Goal: Task Accomplishment & Management: Manage account settings

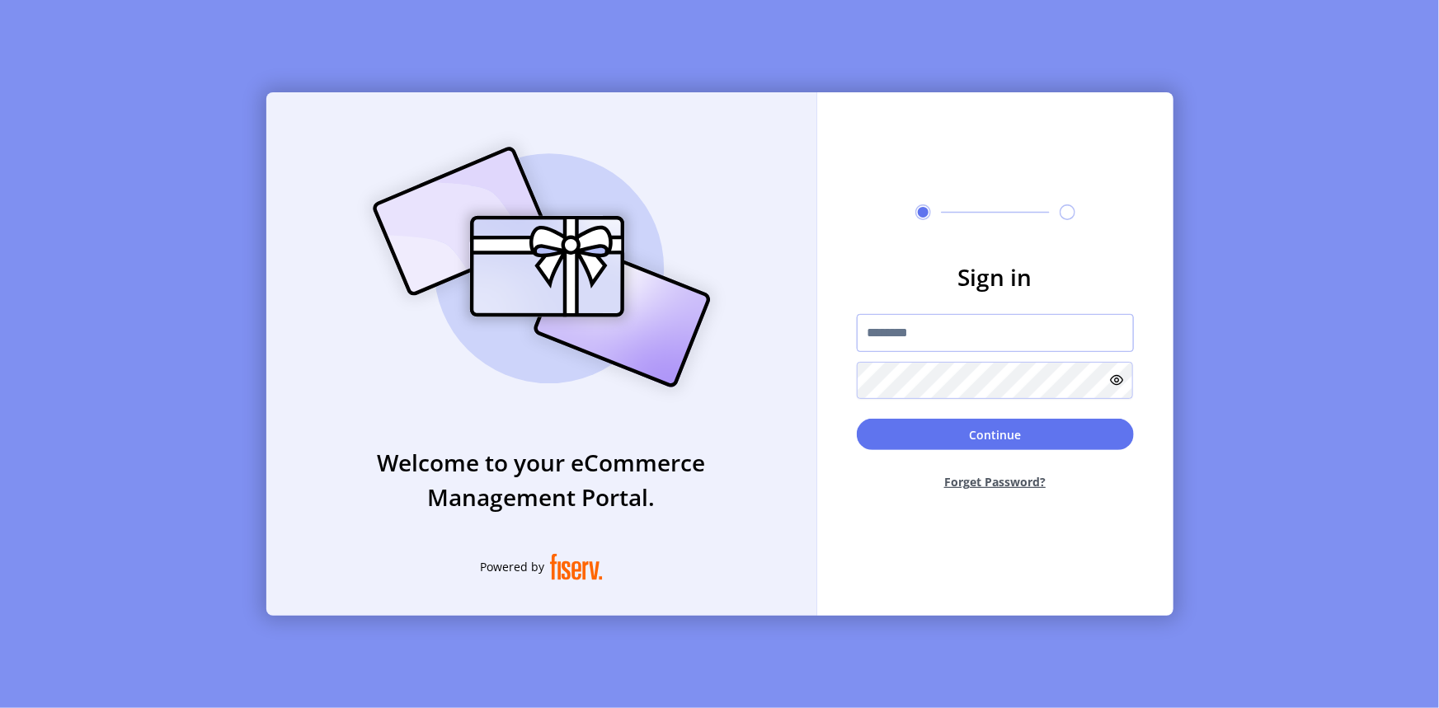
type input "**********"
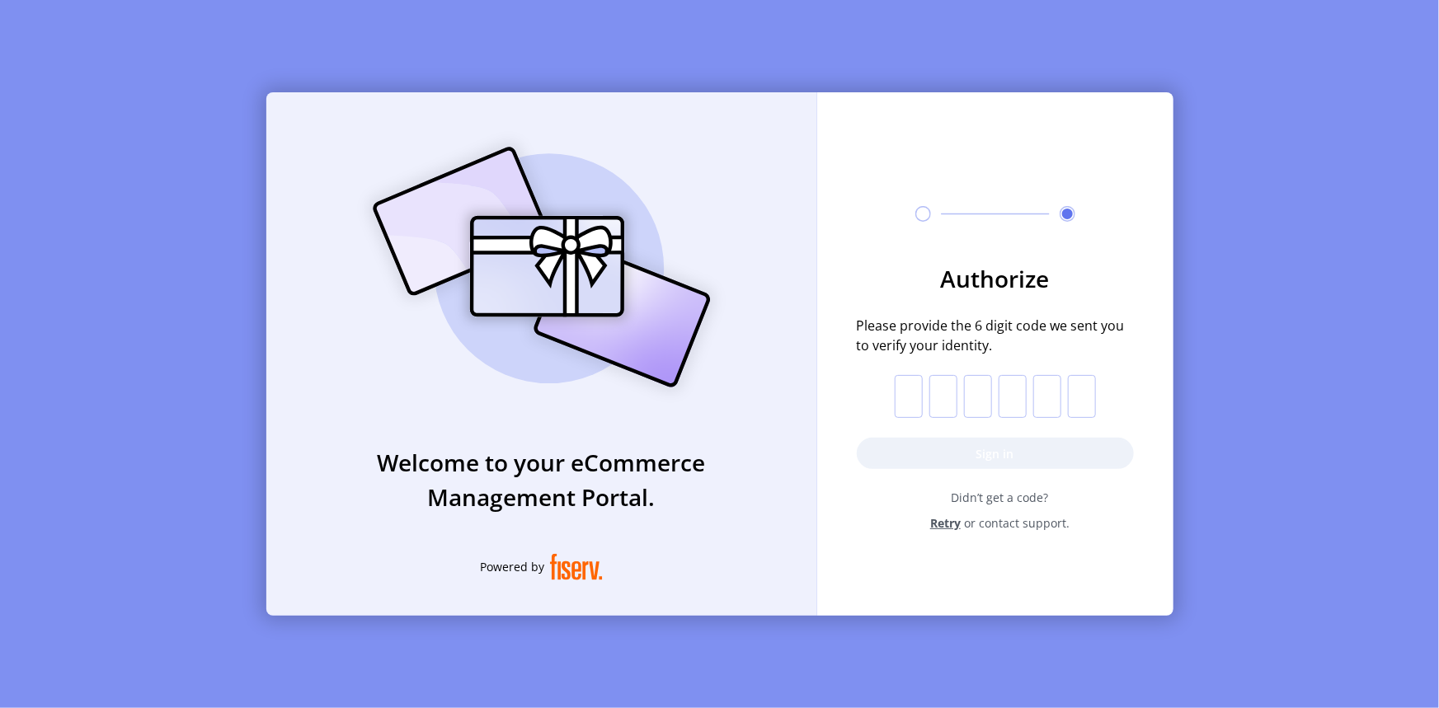
click at [910, 401] on input "text" at bounding box center [909, 396] width 28 height 43
type input "*"
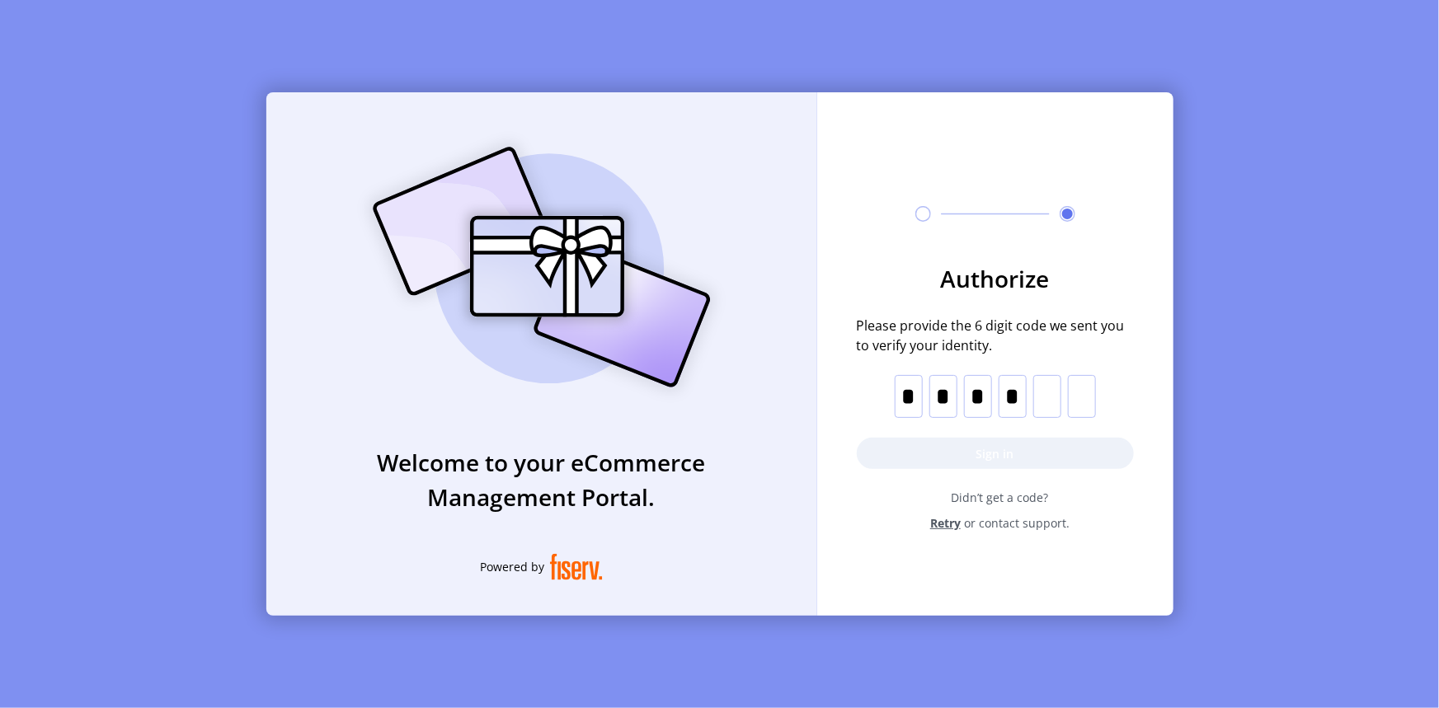
type input "*"
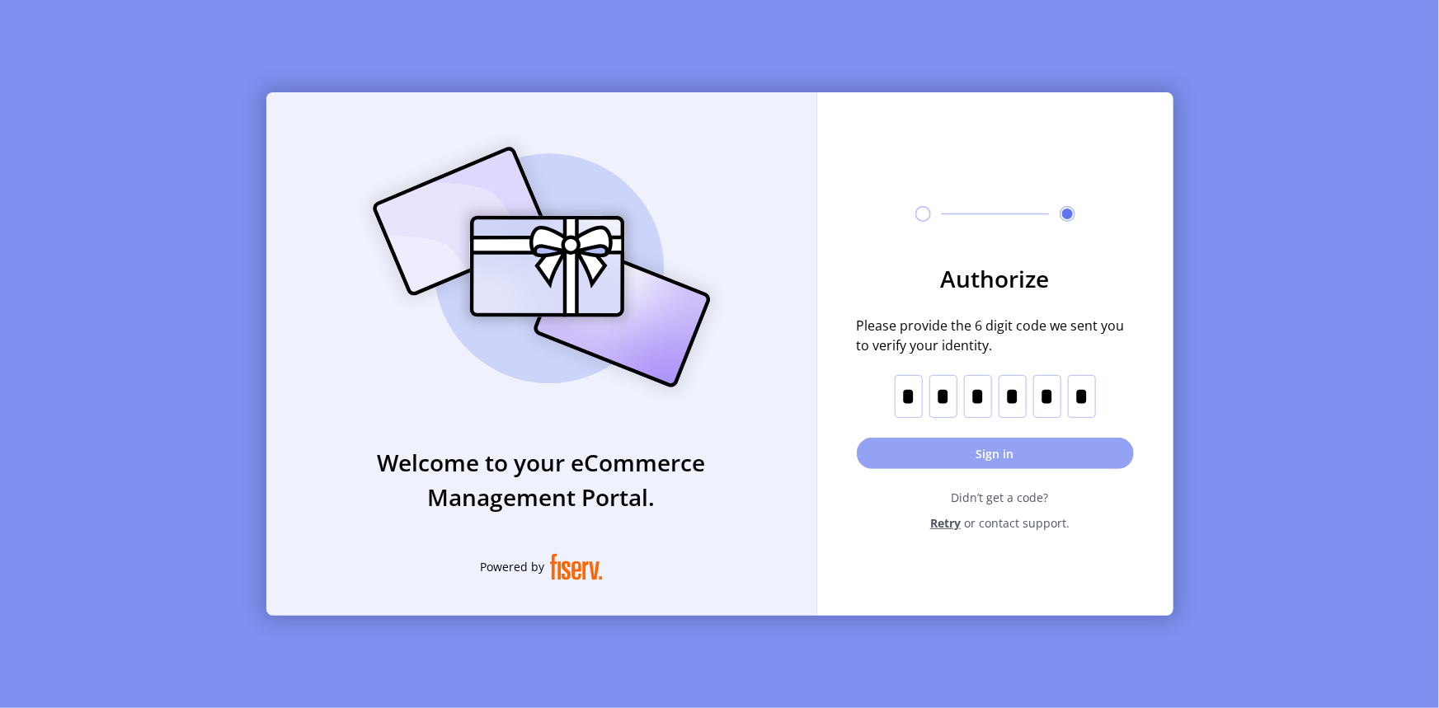
type input "*"
click at [1009, 443] on button "Sign in" at bounding box center [995, 453] width 277 height 31
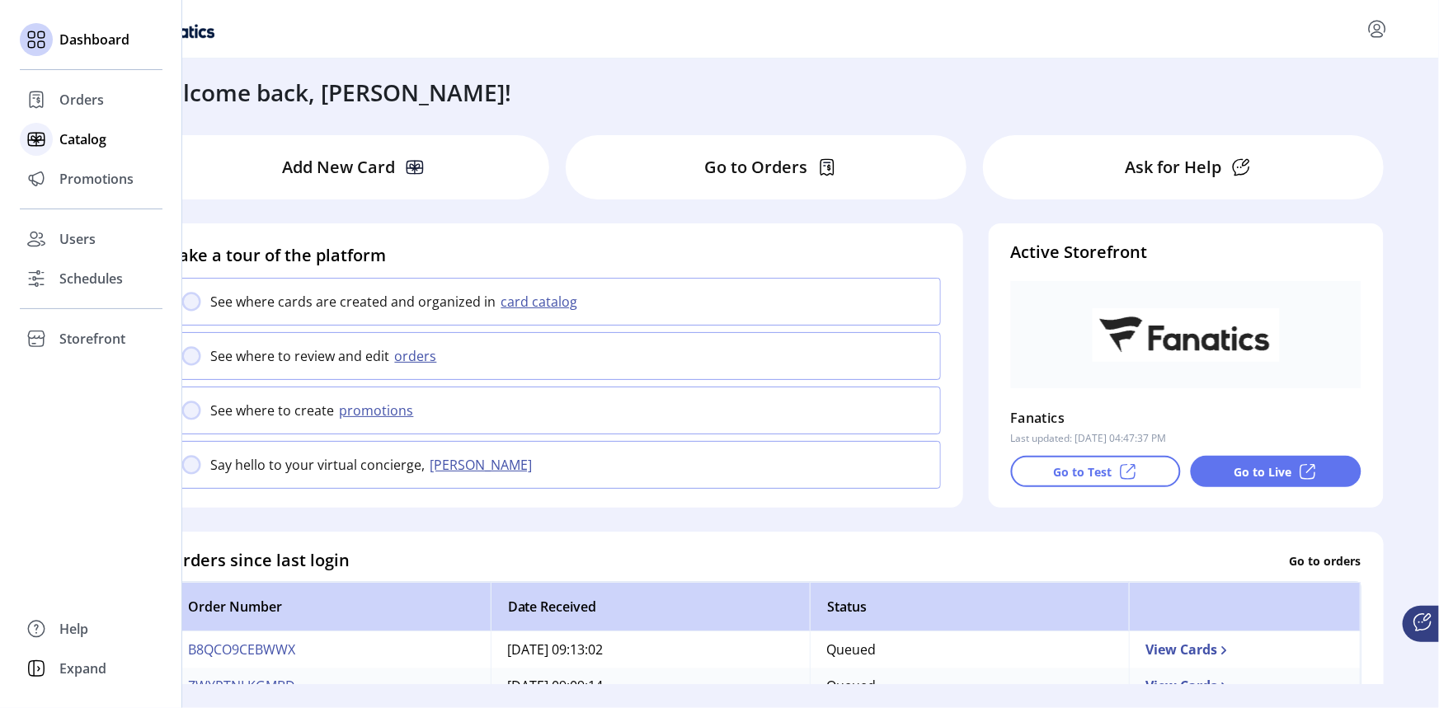
click at [94, 139] on span "Catalog" at bounding box center [82, 139] width 47 height 20
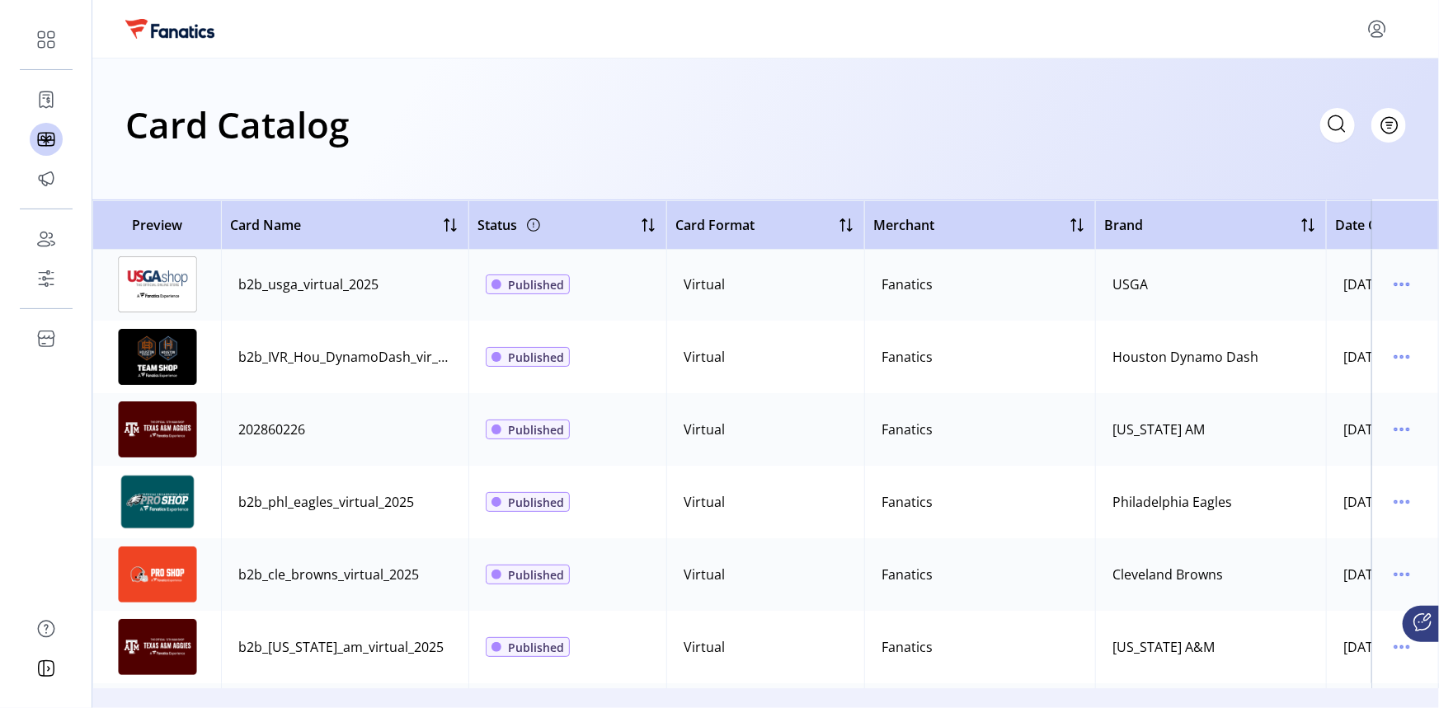
scroll to position [149, 0]
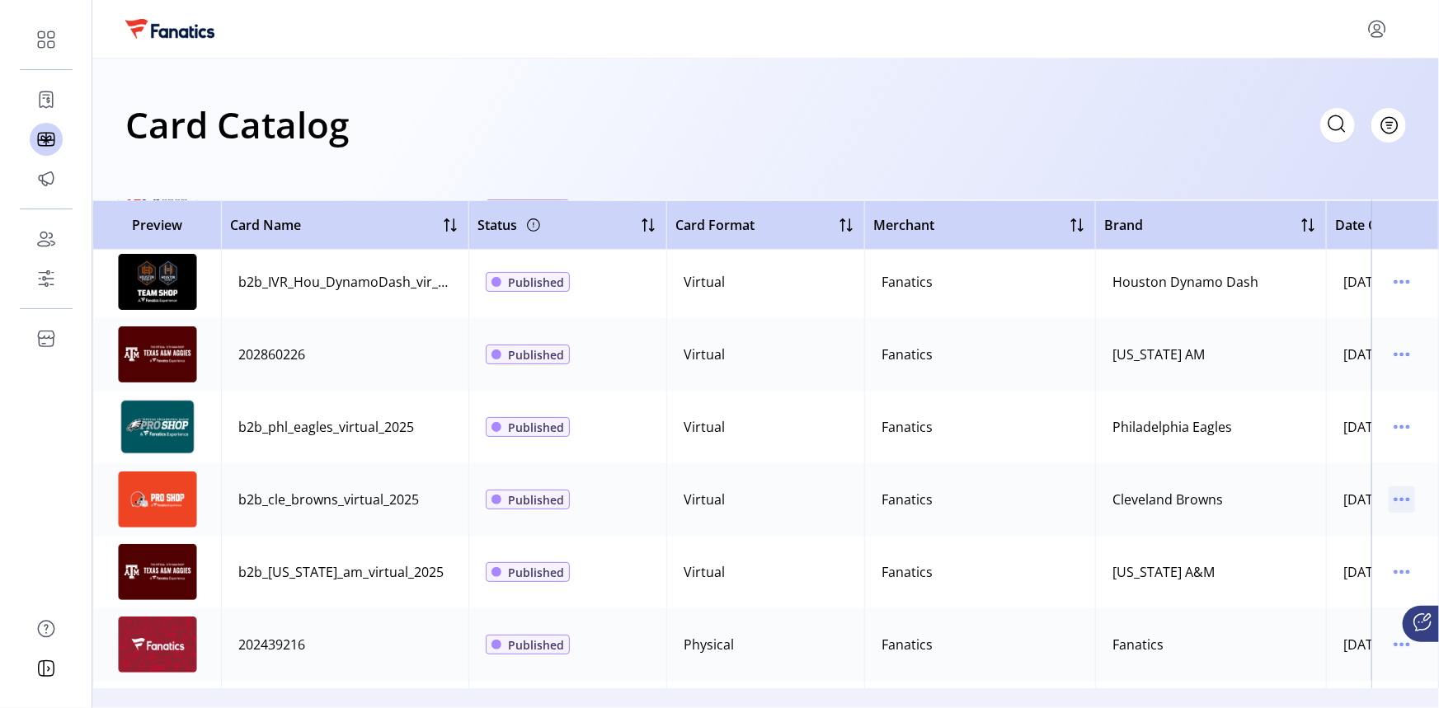
click at [1401, 499] on icon "menu" at bounding box center [1402, 500] width 2 height 2
click at [1324, 533] on span "View Details" at bounding box center [1324, 531] width 137 height 13
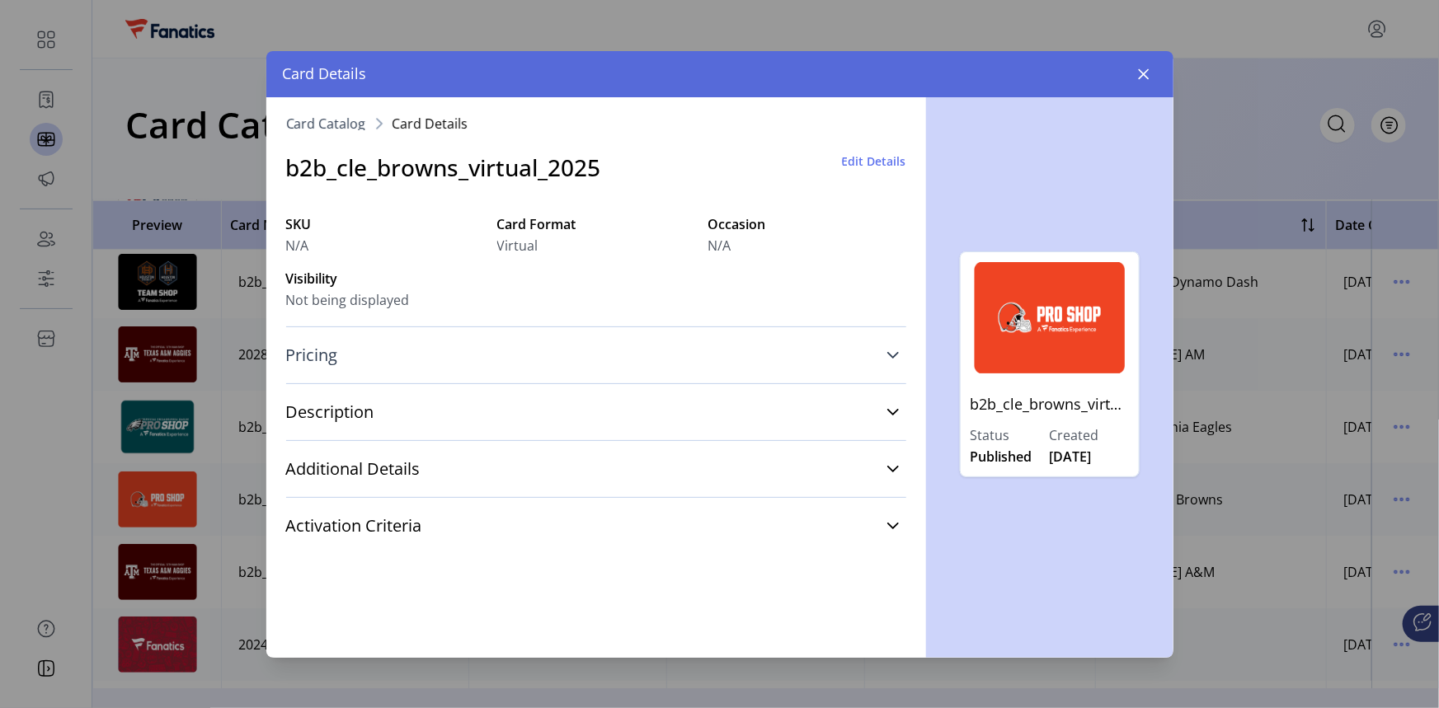
click at [891, 351] on icon at bounding box center [893, 355] width 13 height 13
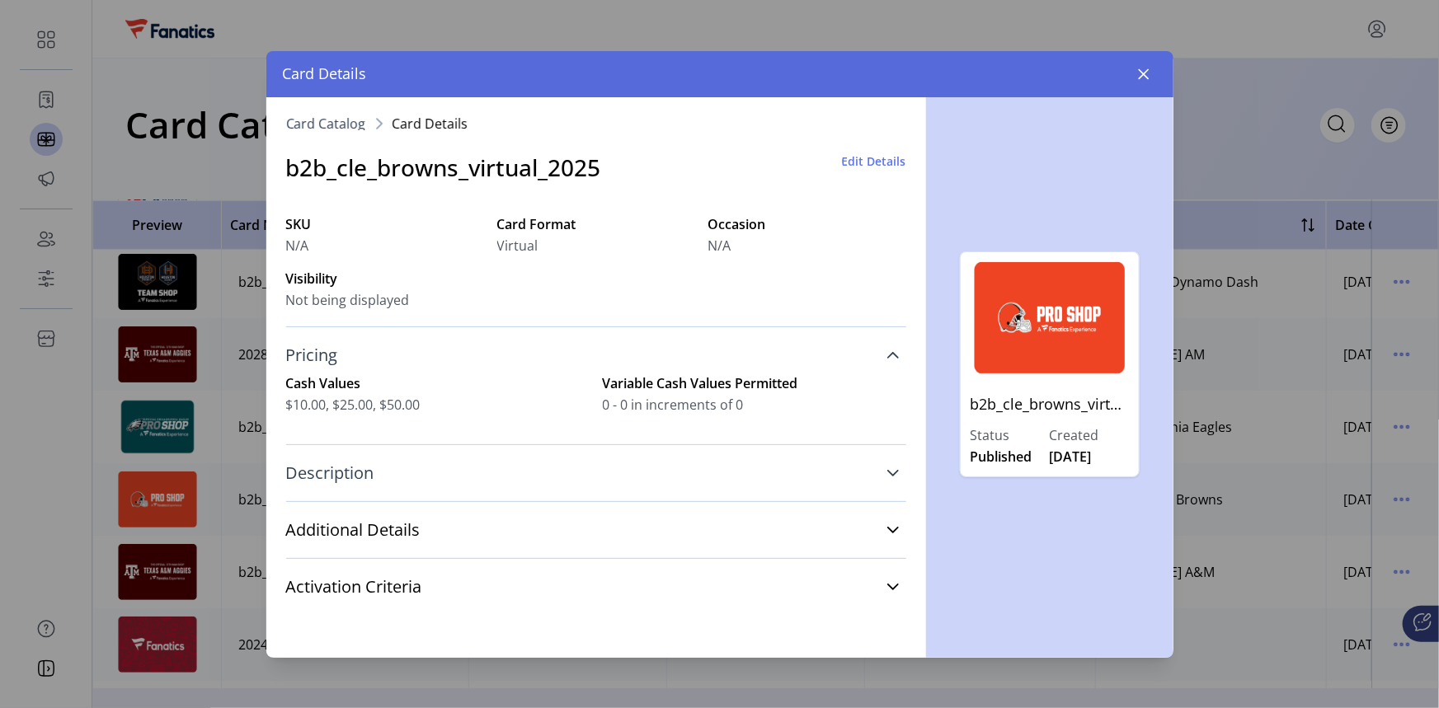
click at [891, 474] on icon at bounding box center [893, 473] width 13 height 13
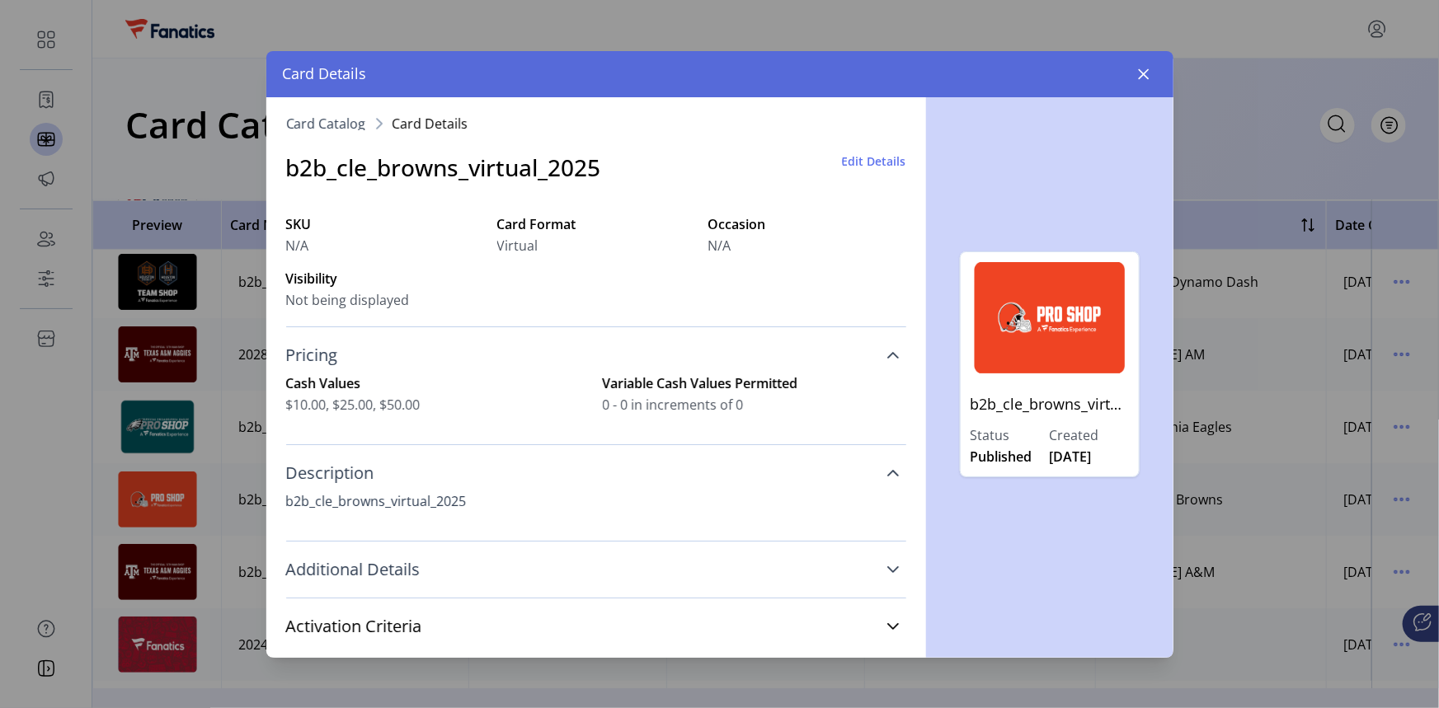
click at [887, 569] on icon at bounding box center [893, 569] width 13 height 13
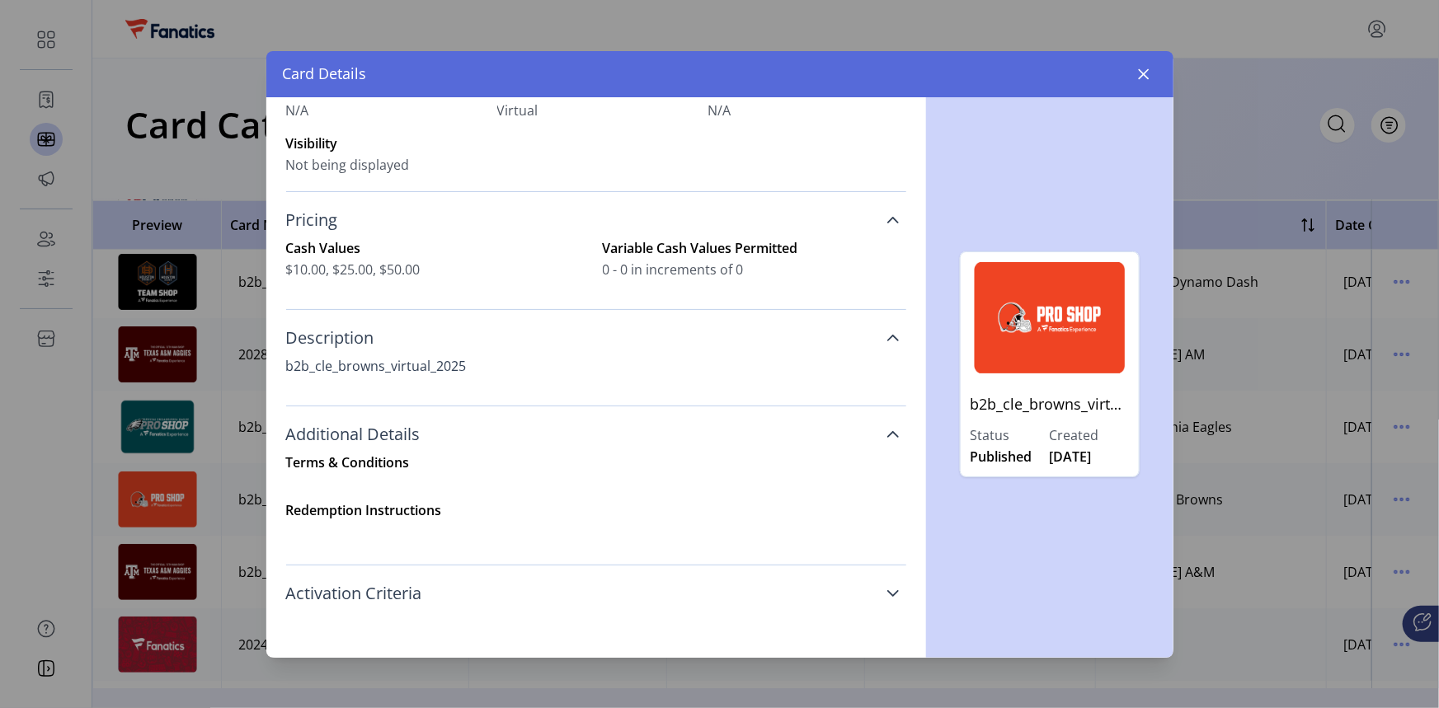
click at [888, 595] on icon at bounding box center [893, 593] width 13 height 13
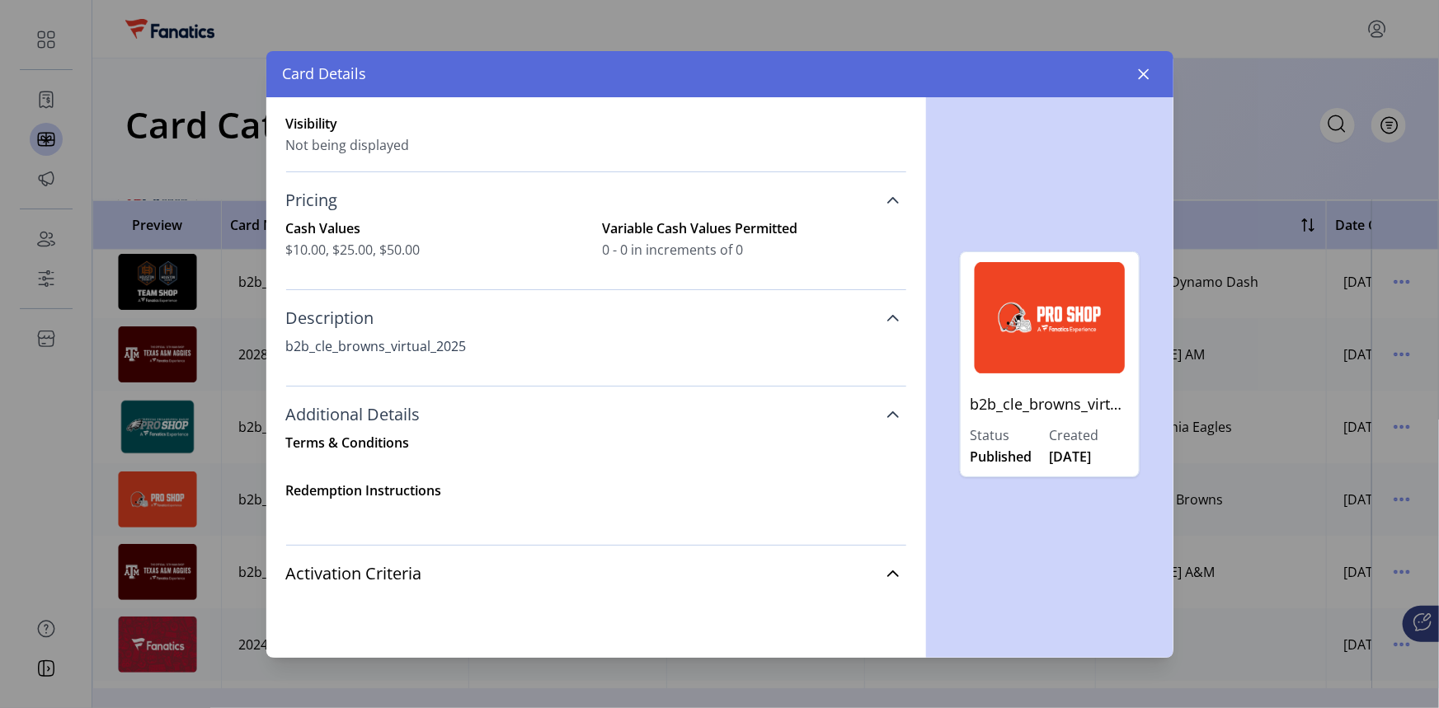
click at [1057, 407] on p "b2b_cle_browns_virtual_2025" at bounding box center [1050, 404] width 158 height 42
click at [1051, 322] on img at bounding box center [1050, 317] width 158 height 111
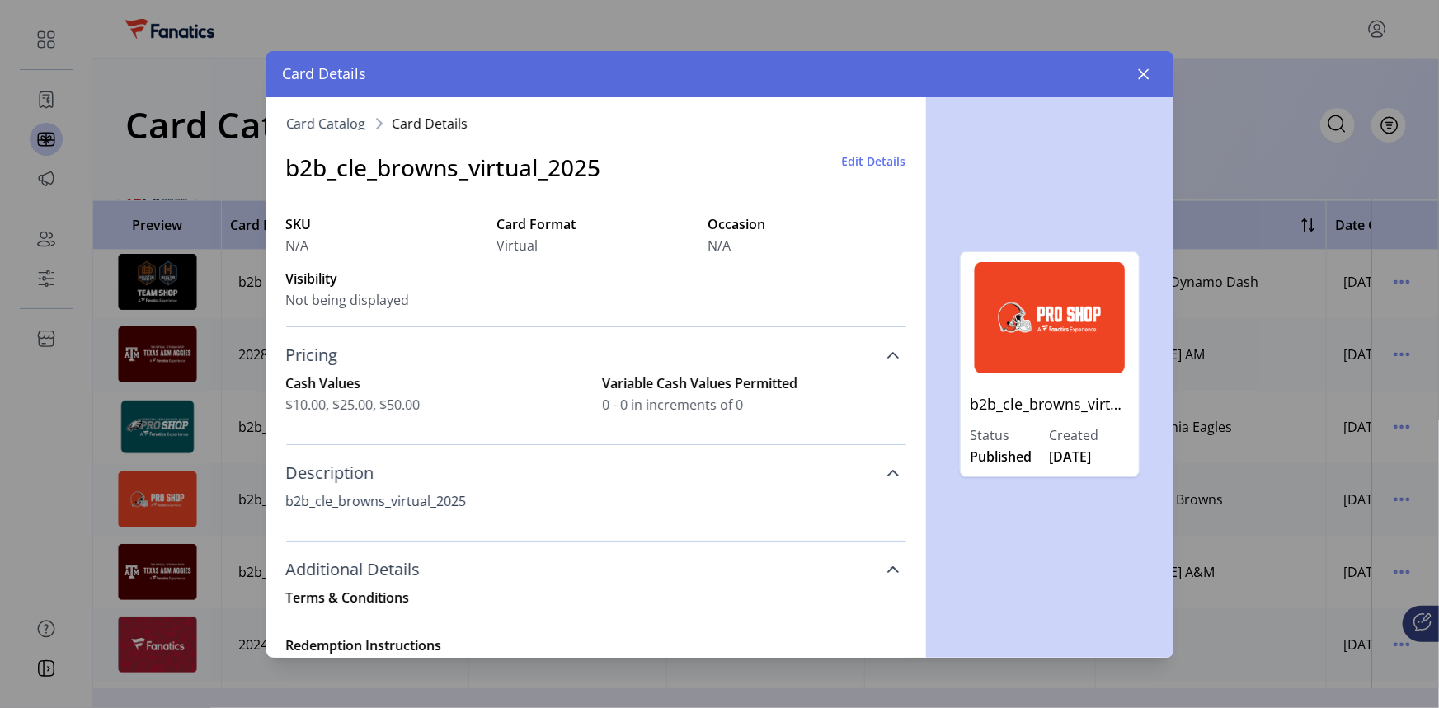
click at [844, 160] on span "Edit Details" at bounding box center [874, 161] width 64 height 17
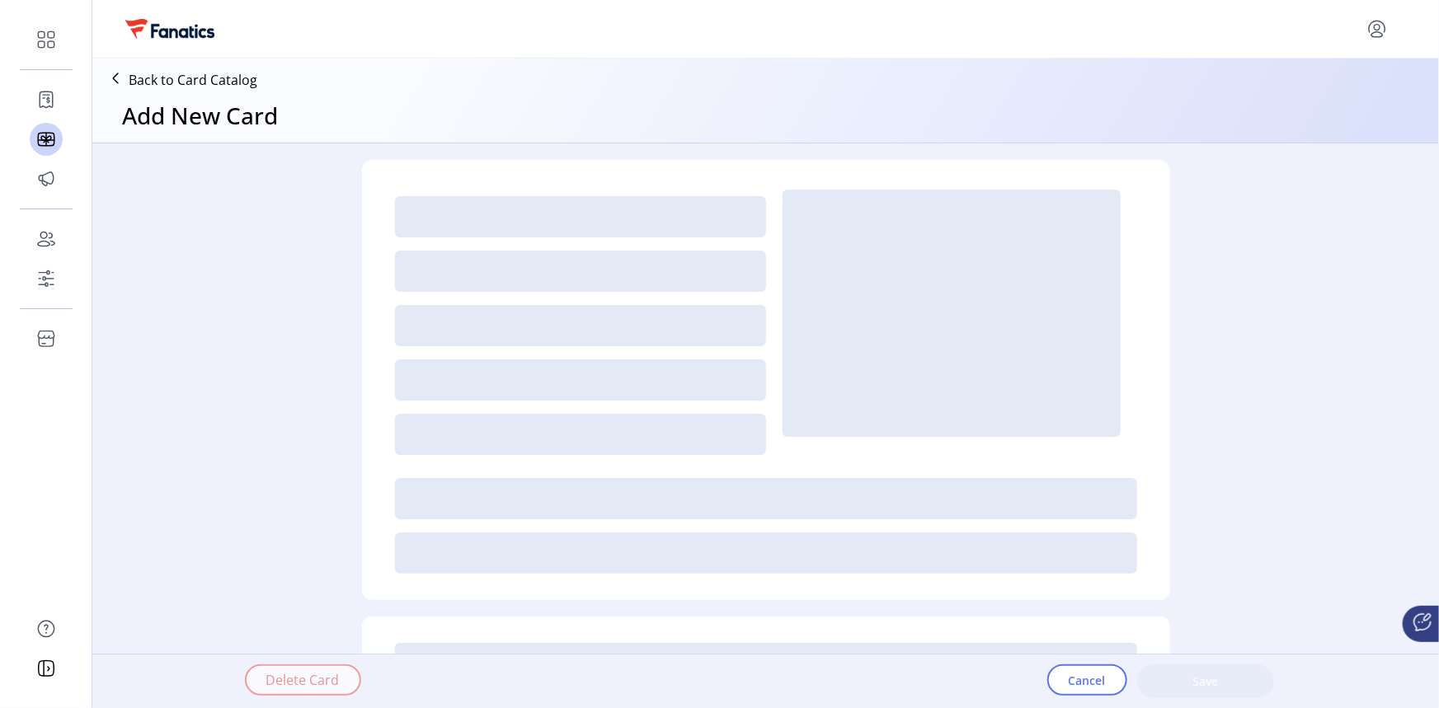
type textarea "**********"
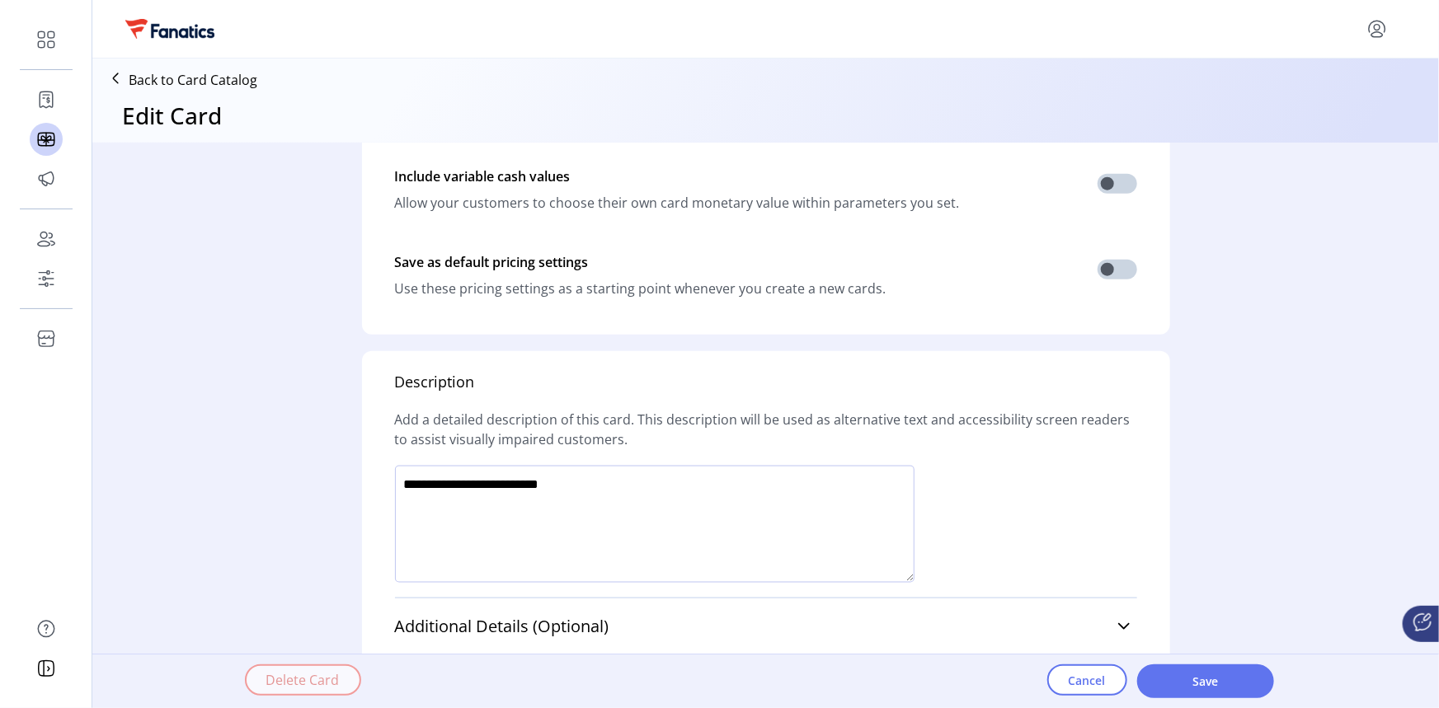
scroll to position [934, 0]
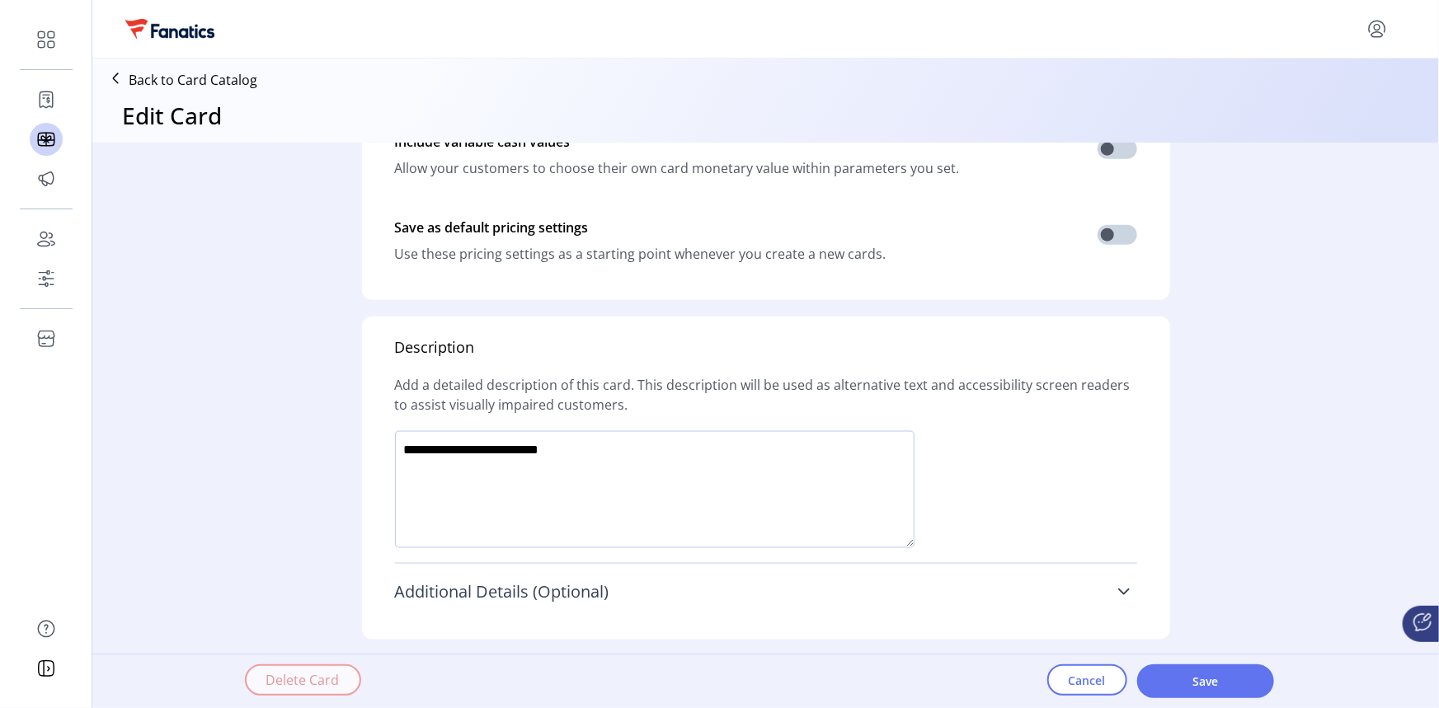
click at [1121, 590] on icon at bounding box center [1124, 592] width 12 height 7
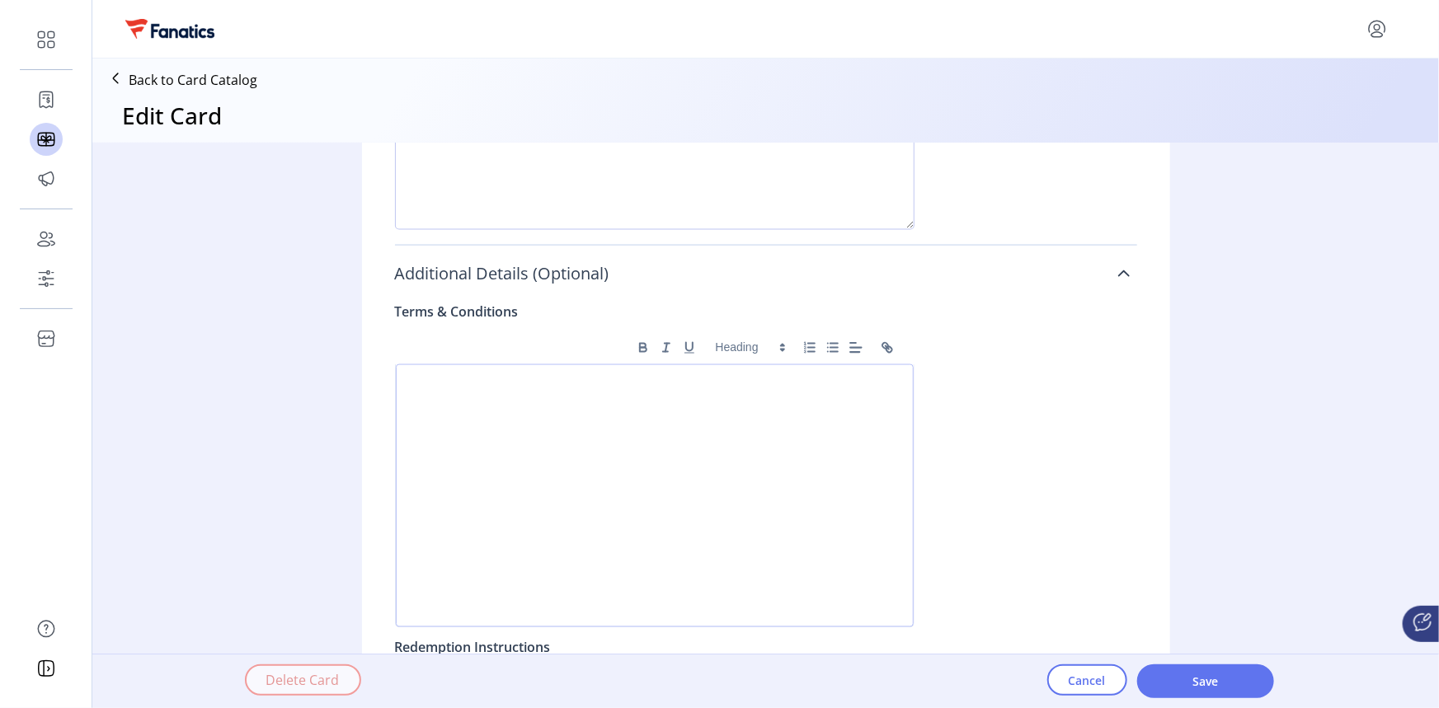
scroll to position [1102, 0]
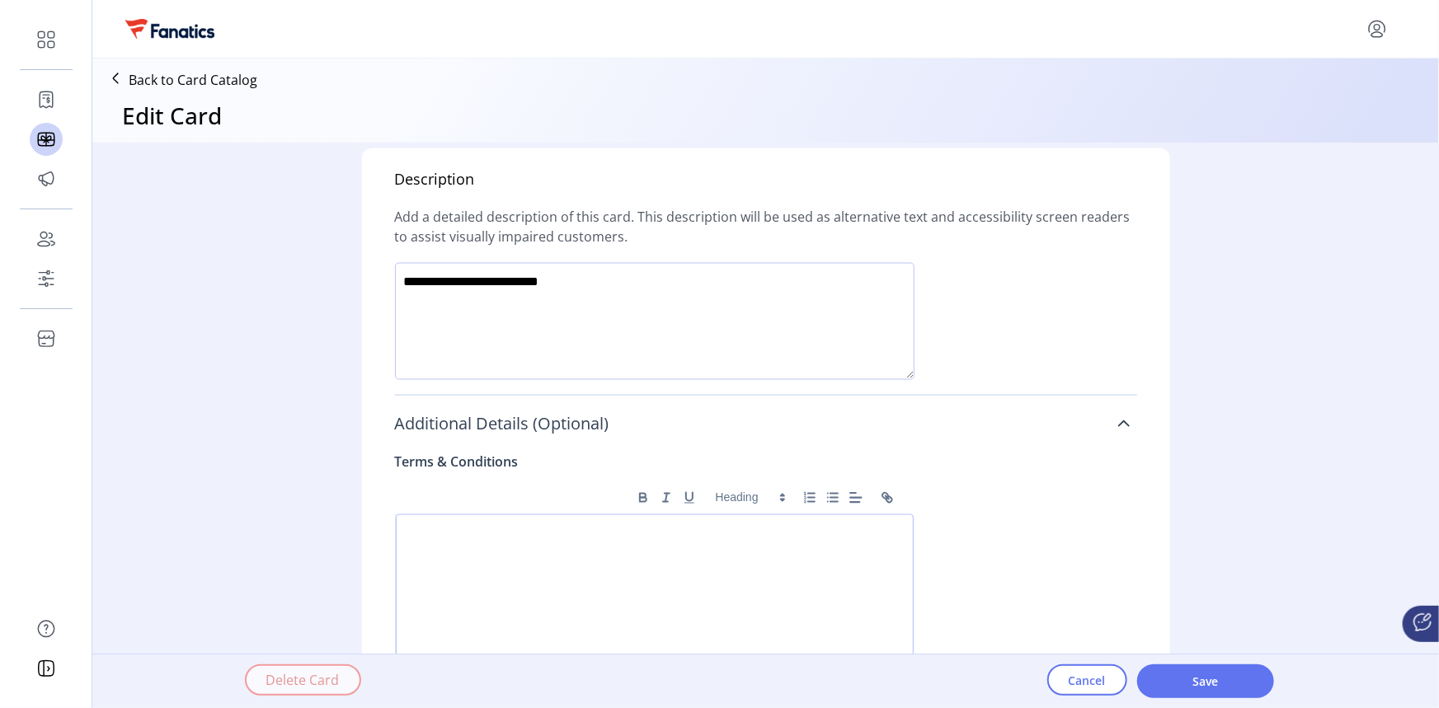
click at [1124, 425] on icon at bounding box center [1124, 424] width 12 height 7
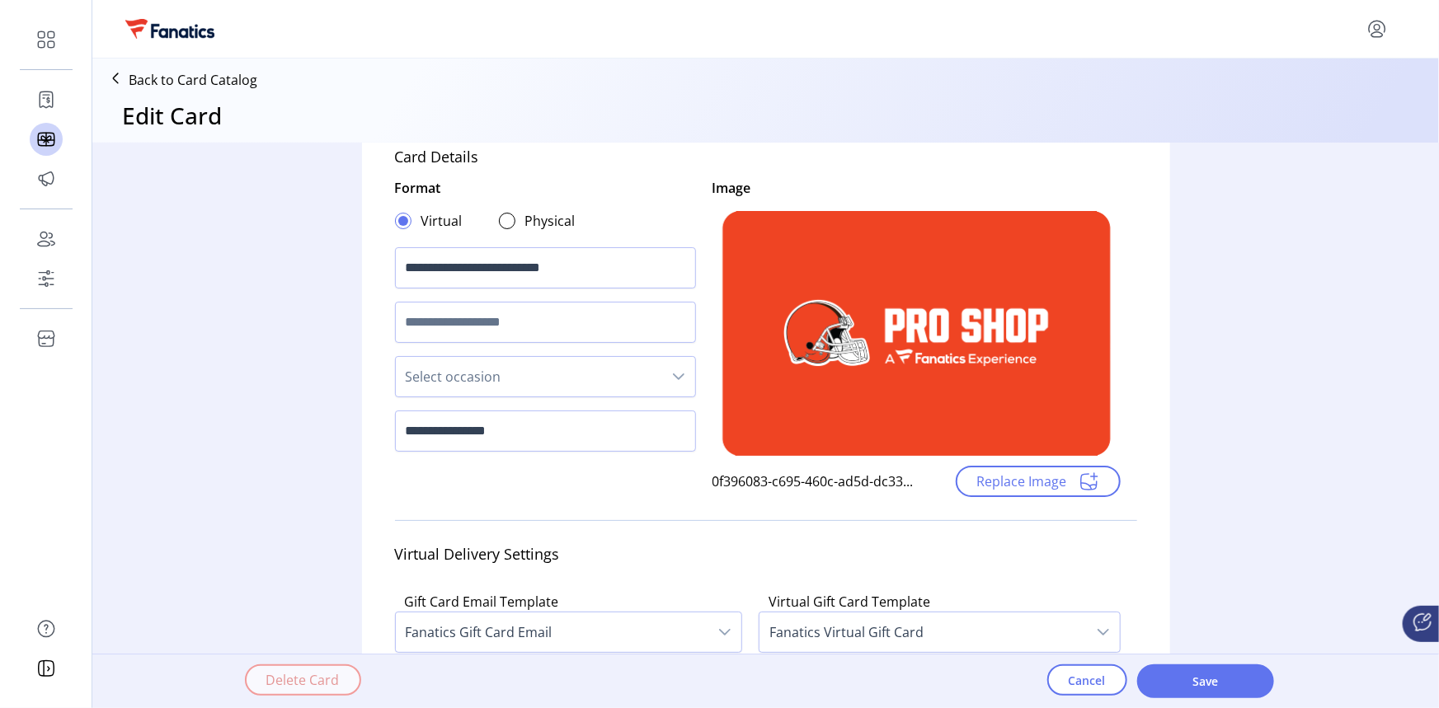
scroll to position [0, 0]
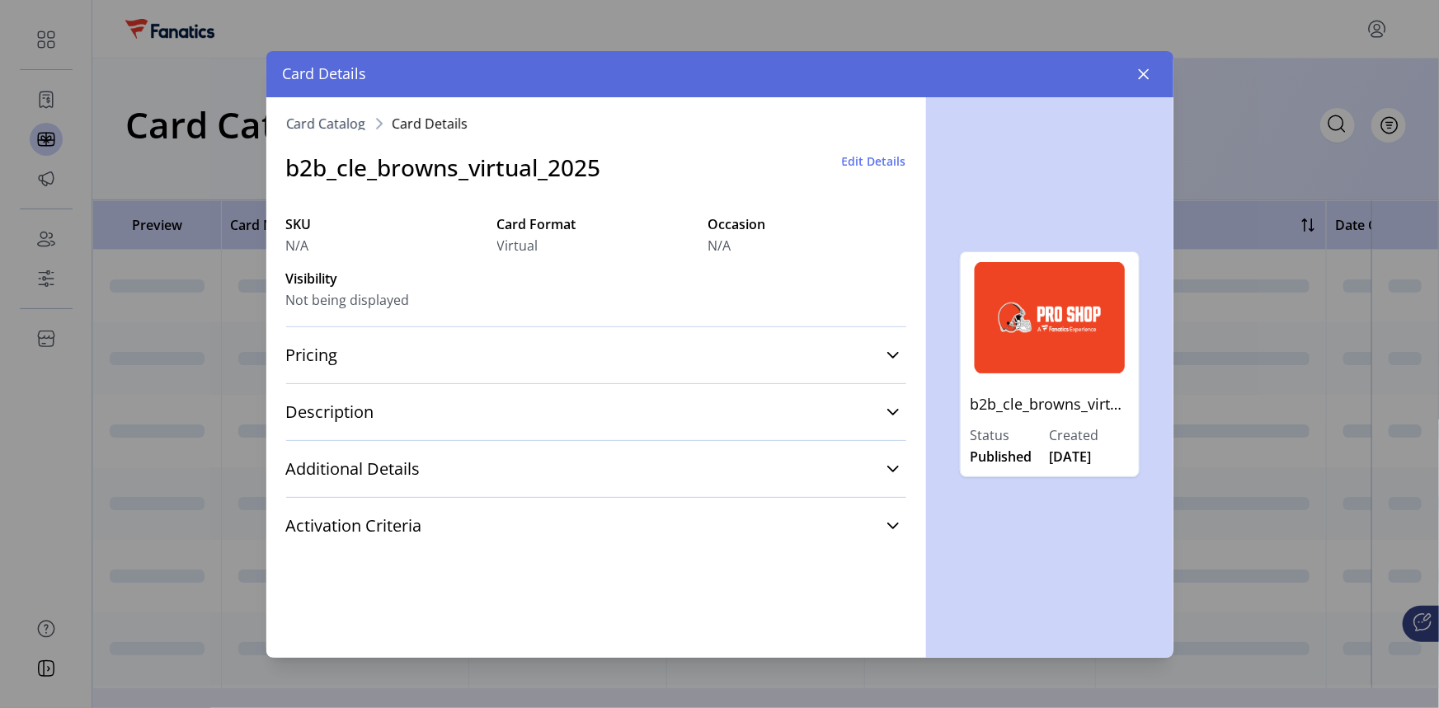
drag, startPoint x: 1146, startPoint y: 75, endPoint x: 890, endPoint y: 3, distance: 265.5
click at [1144, 74] on icon "button" at bounding box center [1143, 73] width 11 height 11
click at [1136, 73] on button "button" at bounding box center [1144, 74] width 26 height 26
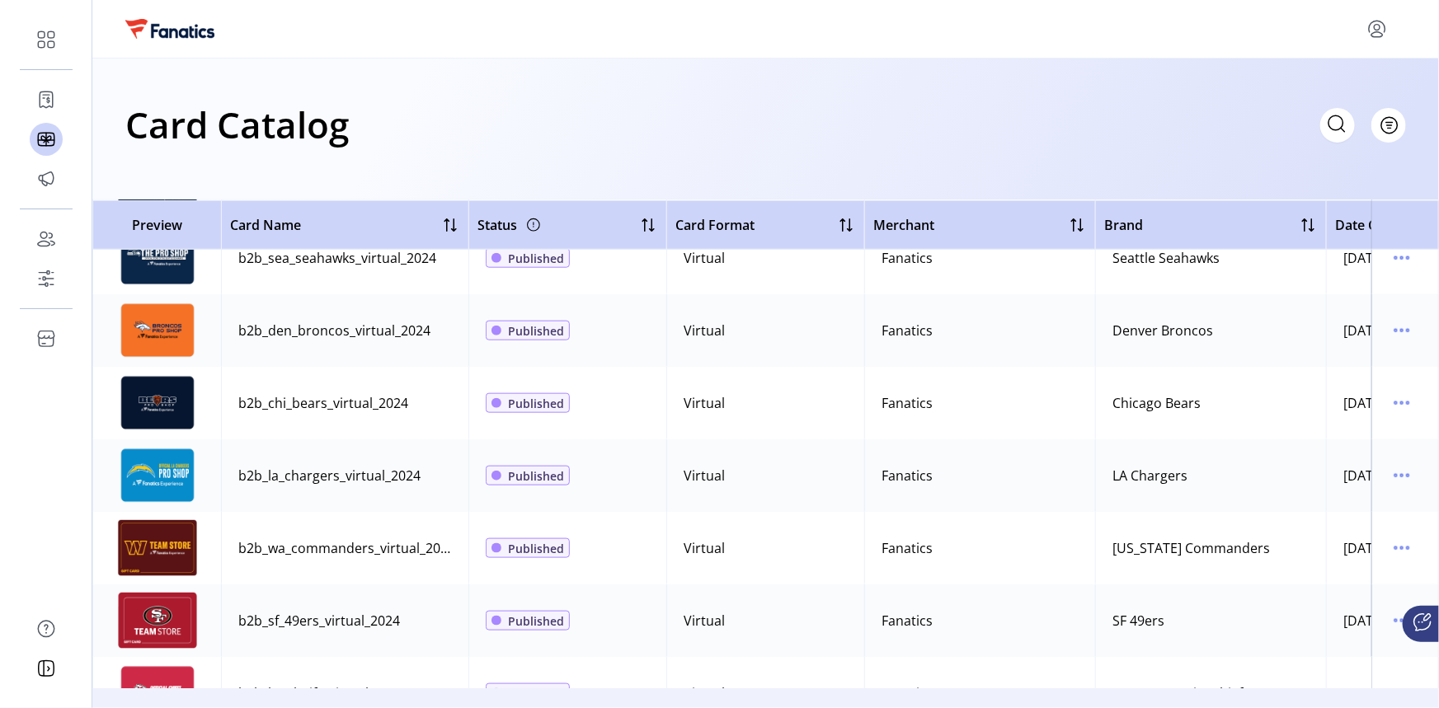
scroll to position [675, 0]
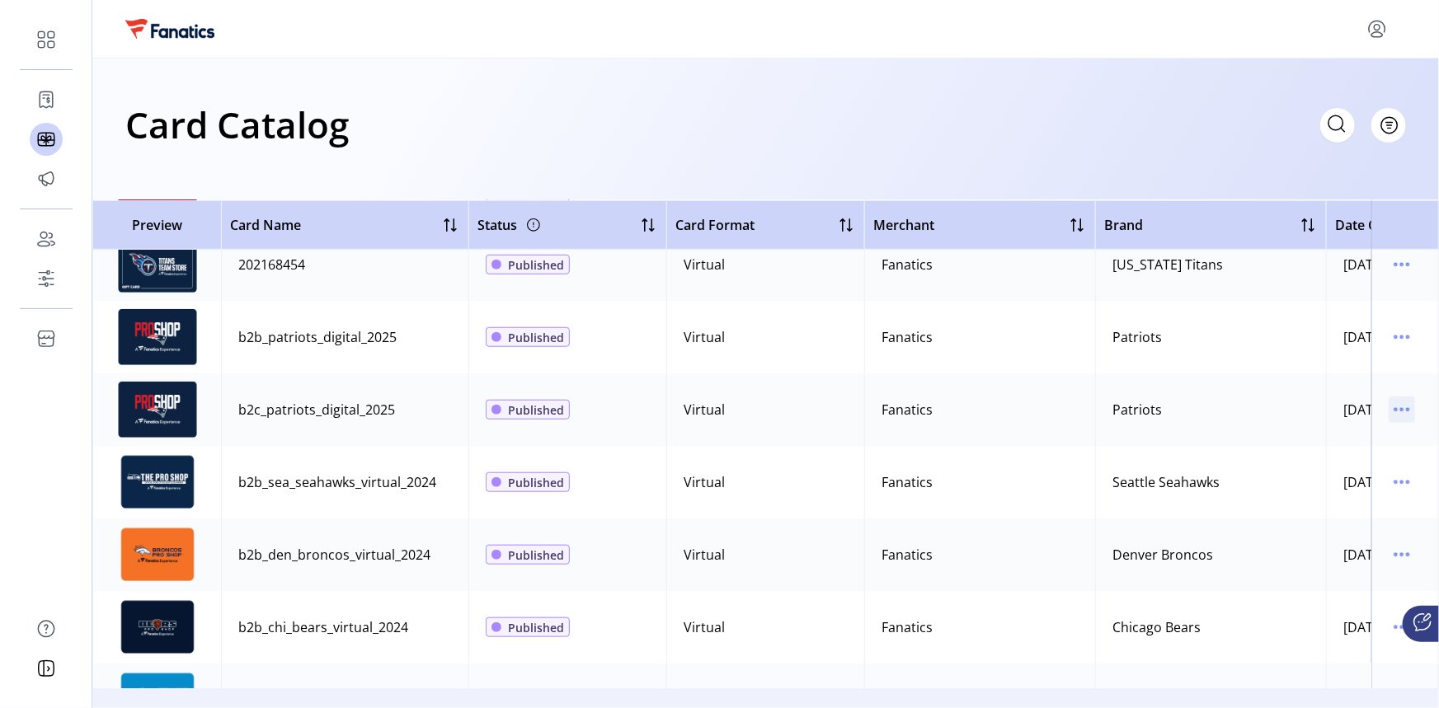
click at [1407, 410] on icon "menu" at bounding box center [1408, 410] width 2 height 2
click at [1336, 435] on span "View Details" at bounding box center [1324, 441] width 137 height 13
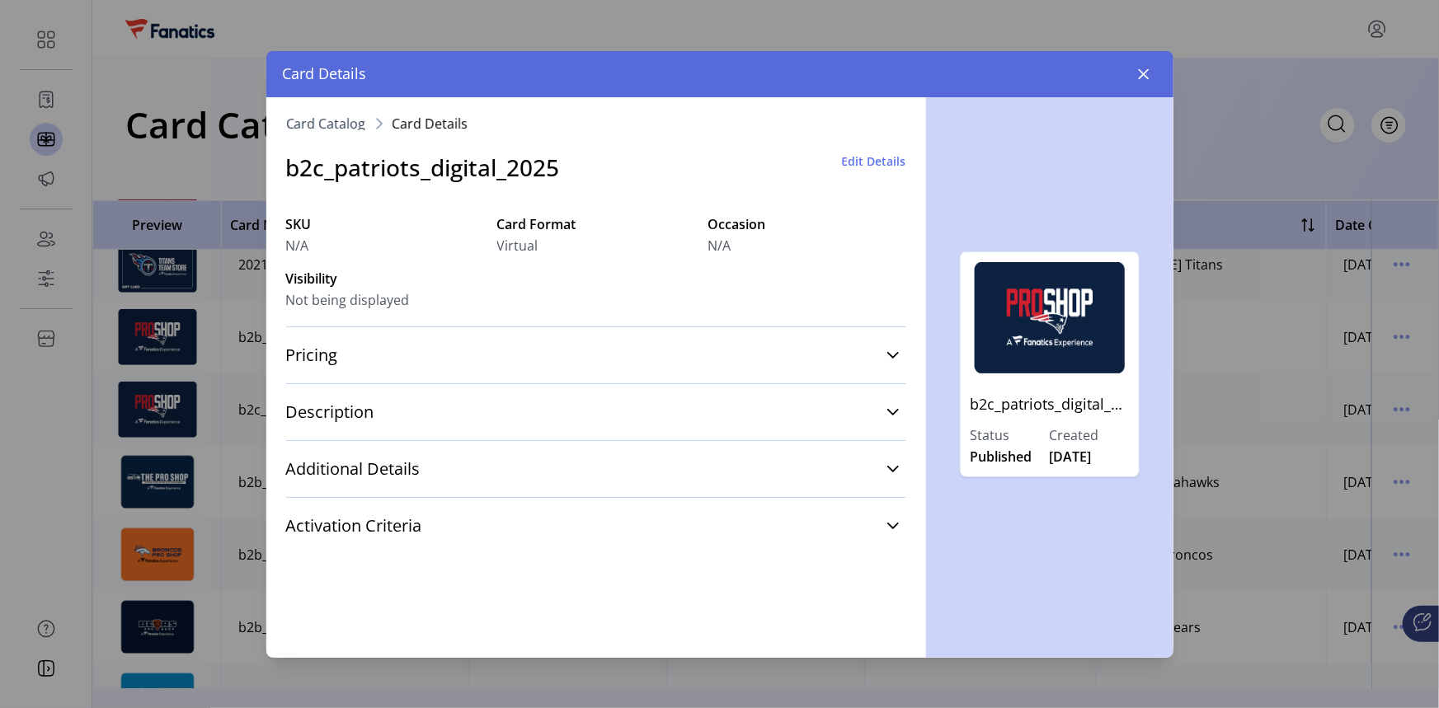
click at [882, 160] on span "Edit Details" at bounding box center [874, 161] width 64 height 17
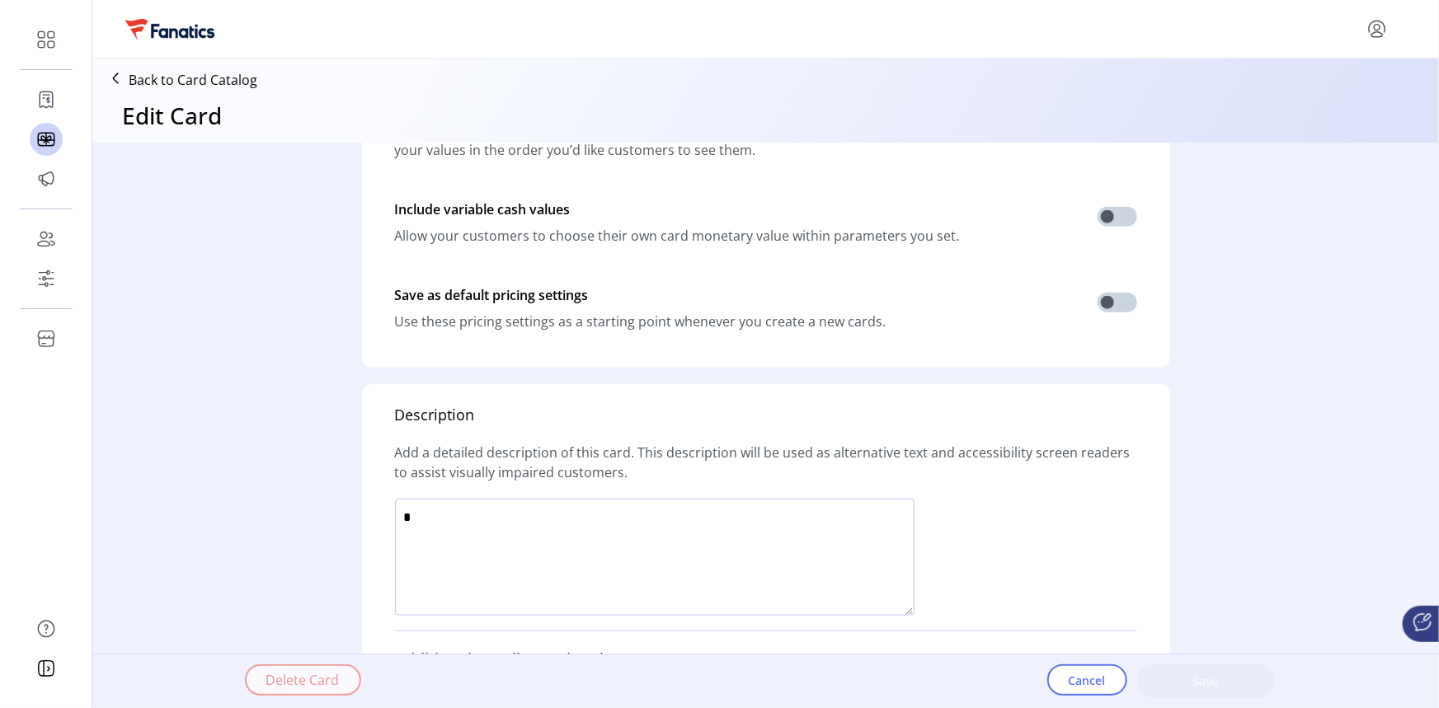
scroll to position [893, 0]
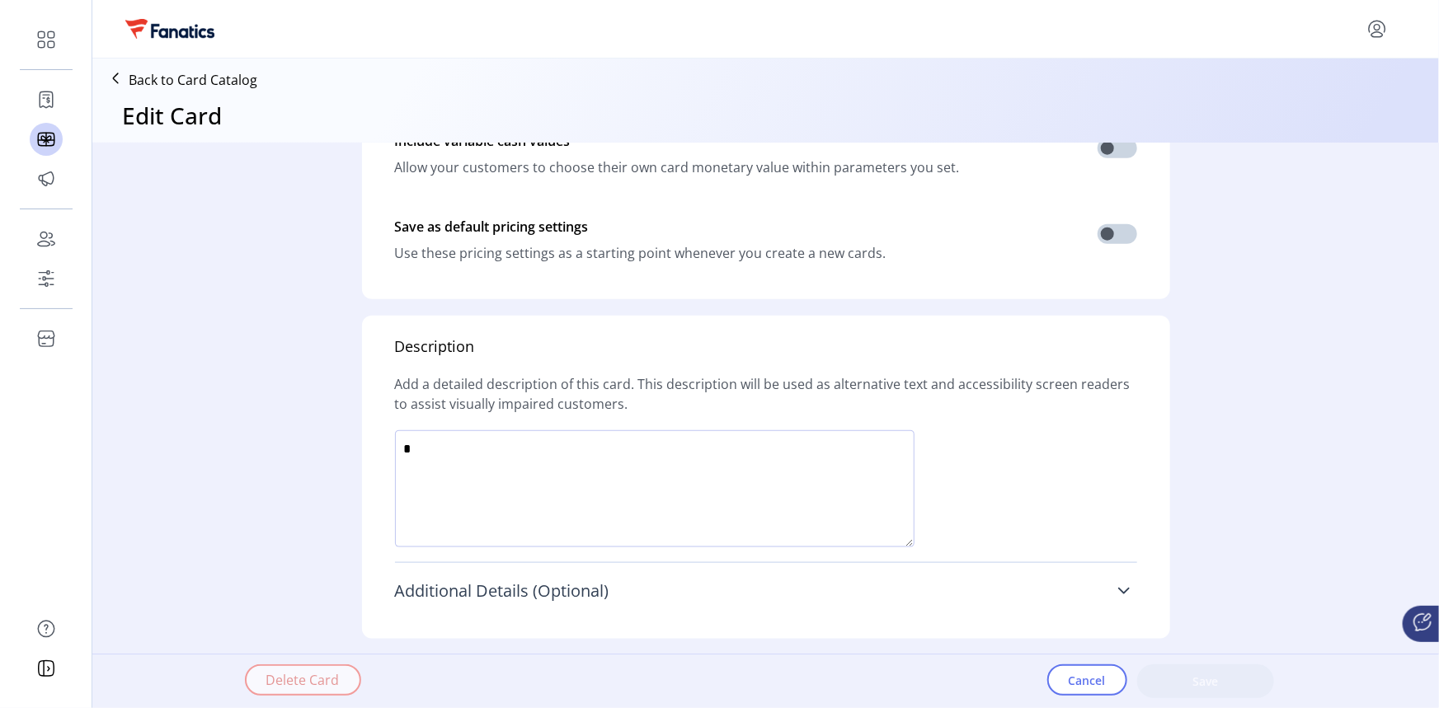
click at [1118, 590] on icon at bounding box center [1123, 591] width 13 height 13
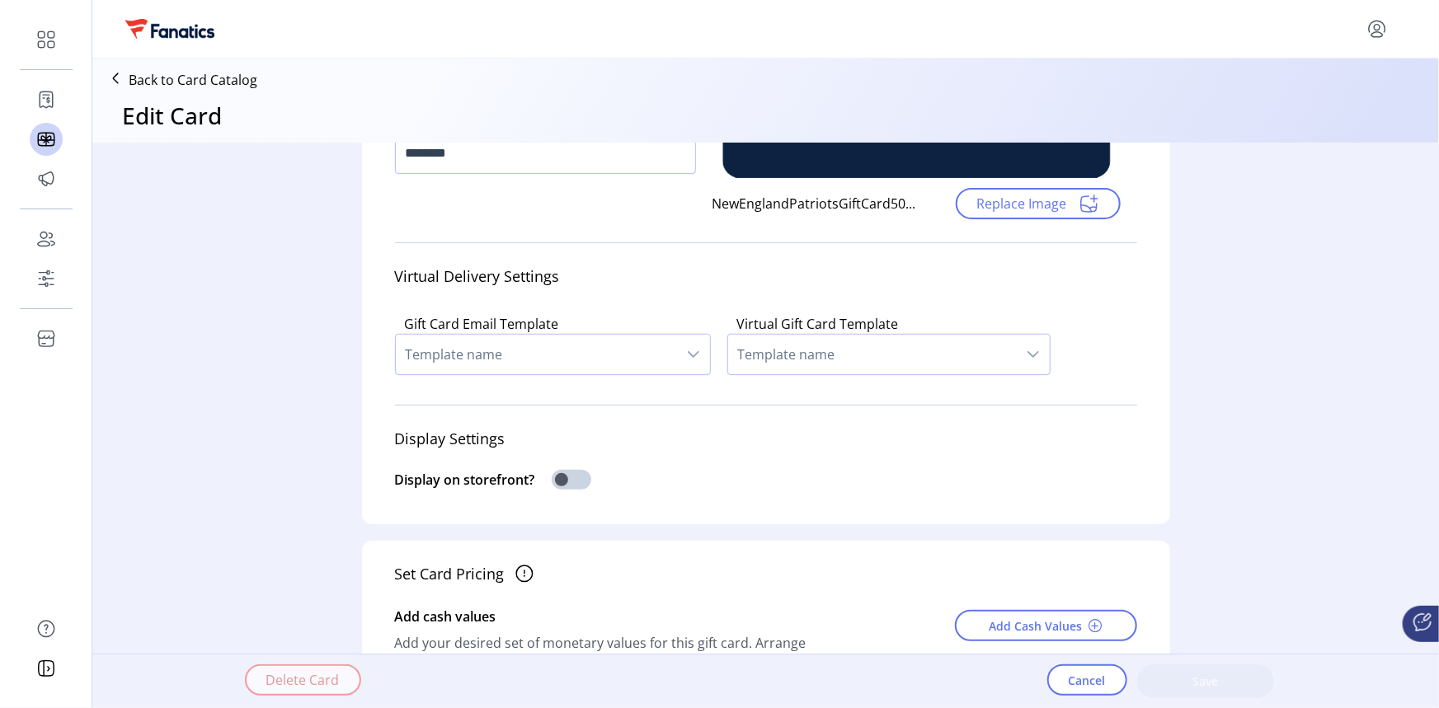
scroll to position [0, 0]
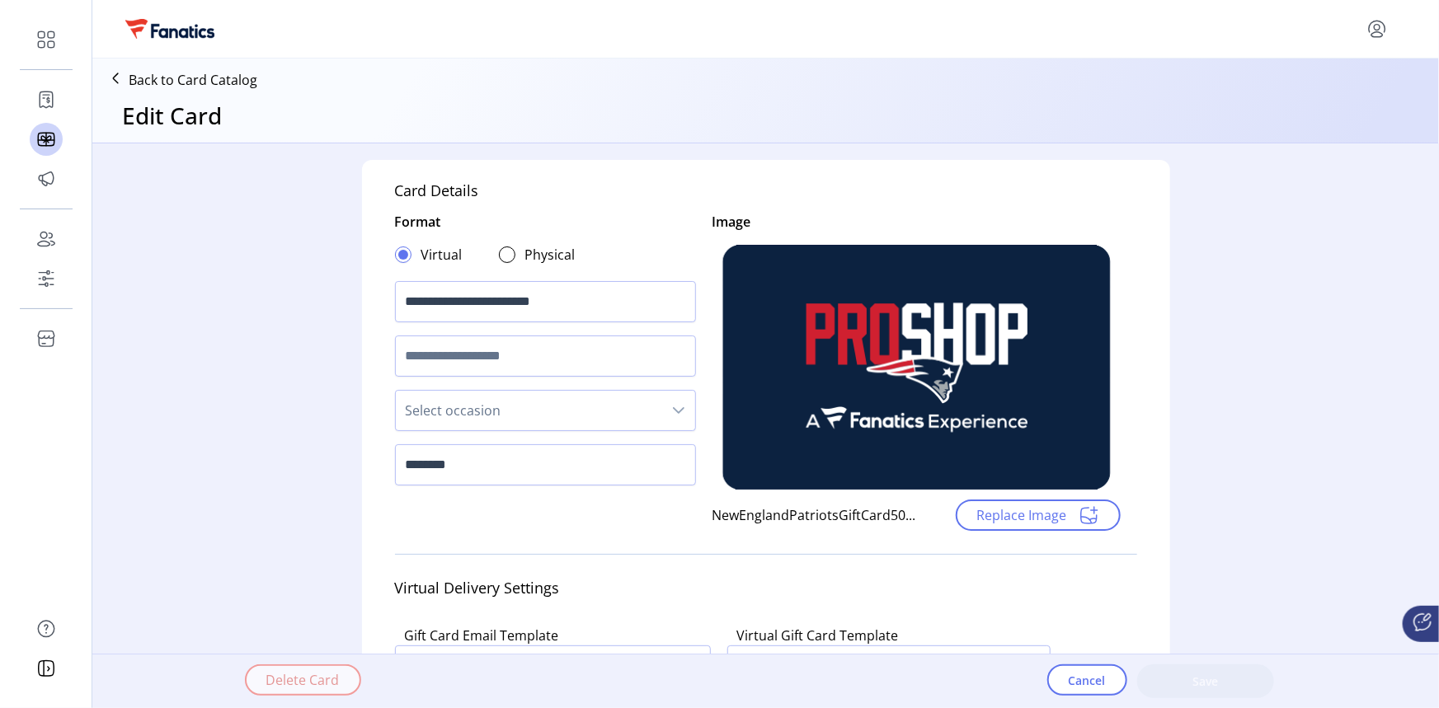
click at [118, 73] on icon at bounding box center [115, 78] width 26 height 26
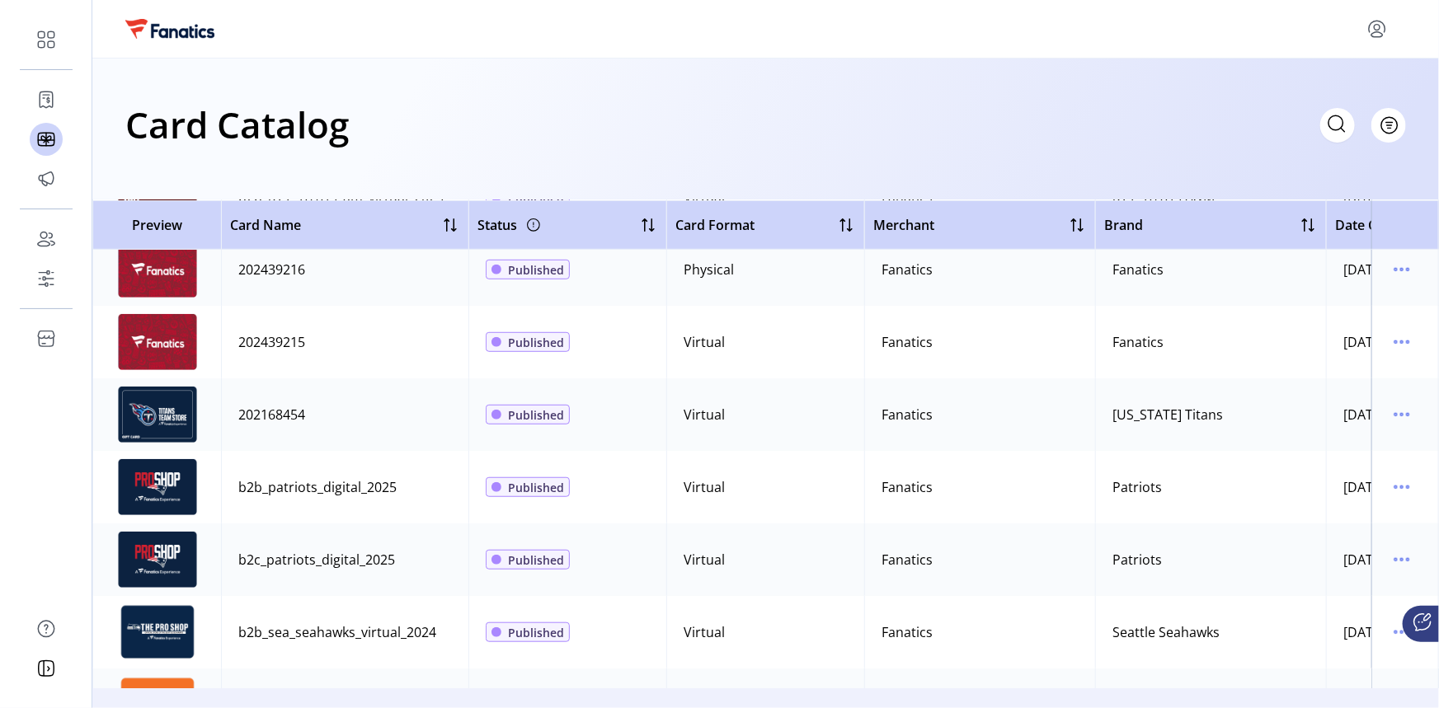
scroll to position [750, 0]
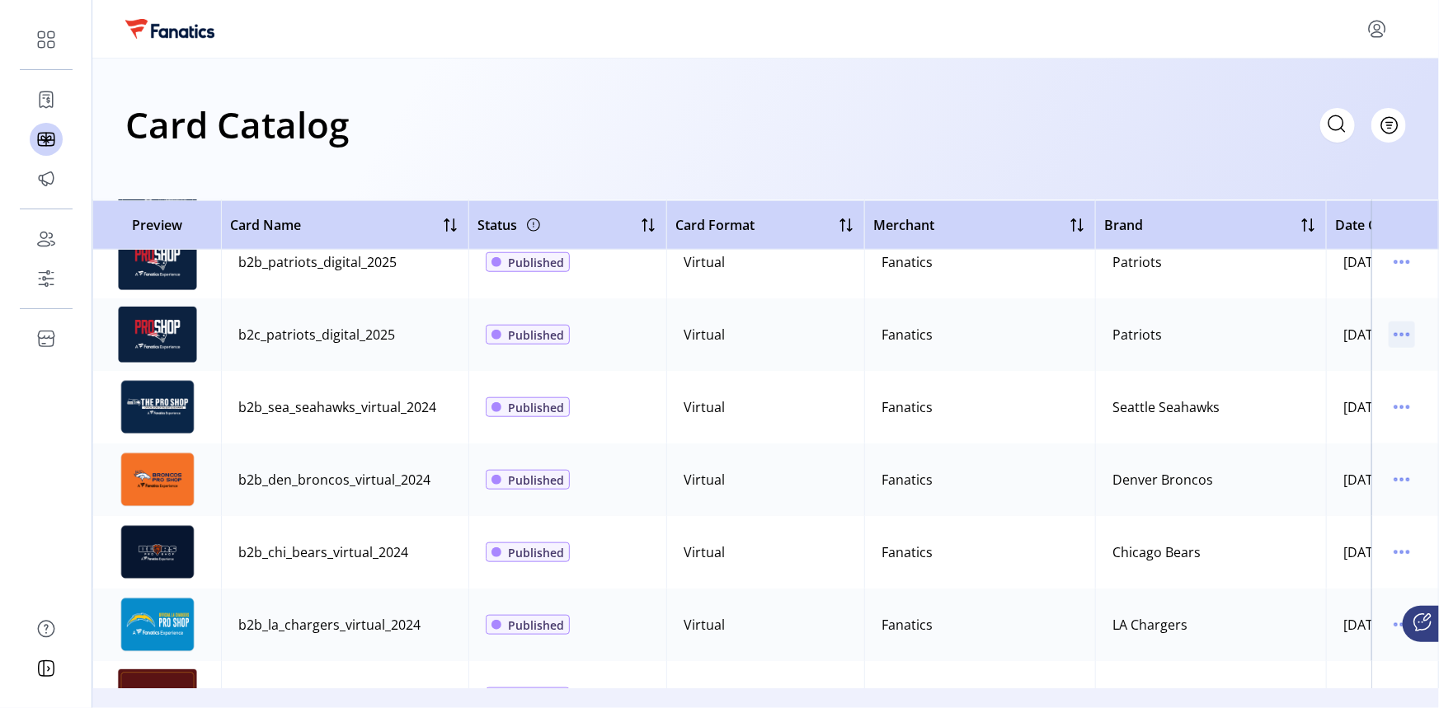
click at [1397, 332] on icon "menu" at bounding box center [1402, 335] width 26 height 26
click at [1343, 368] on span "View Details" at bounding box center [1324, 366] width 137 height 13
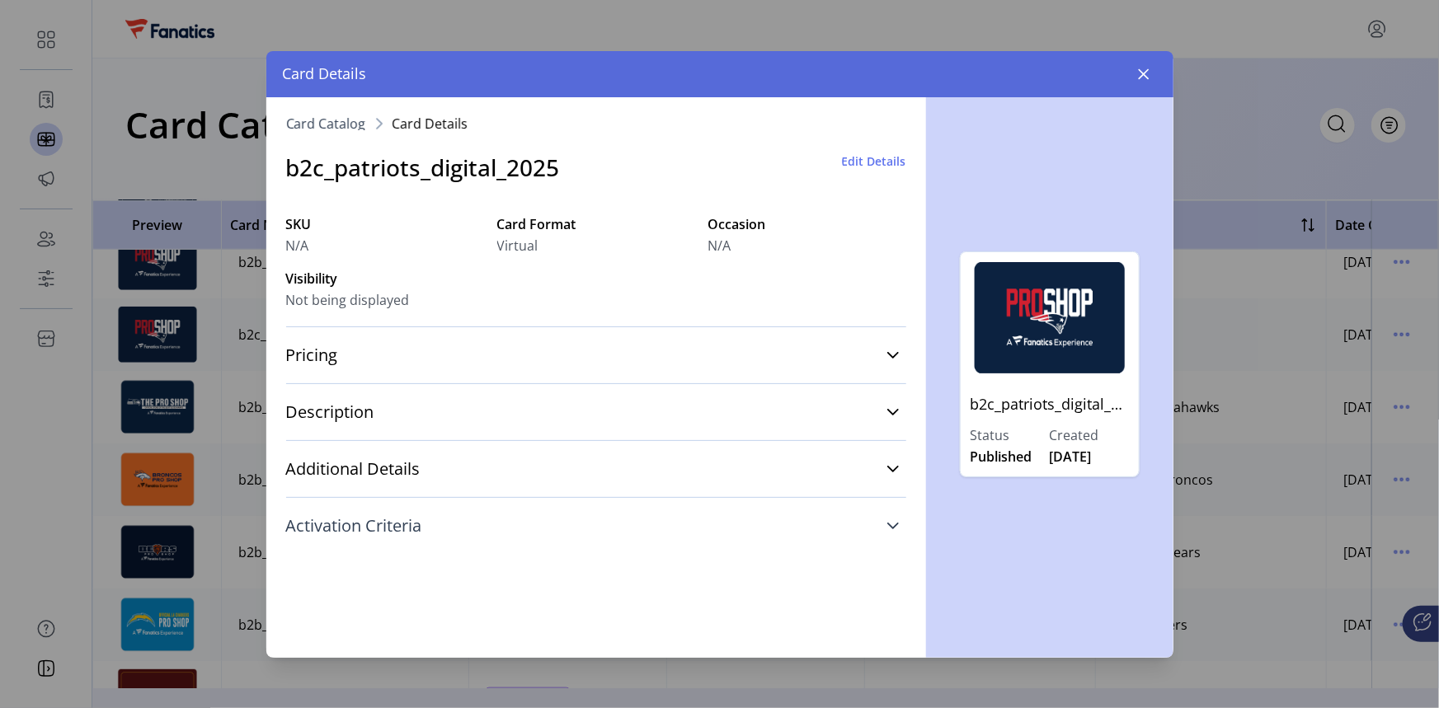
click at [393, 530] on span "Activation Criteria" at bounding box center [354, 526] width 136 height 16
click at [897, 461] on link "Additional Details" at bounding box center [596, 469] width 620 height 36
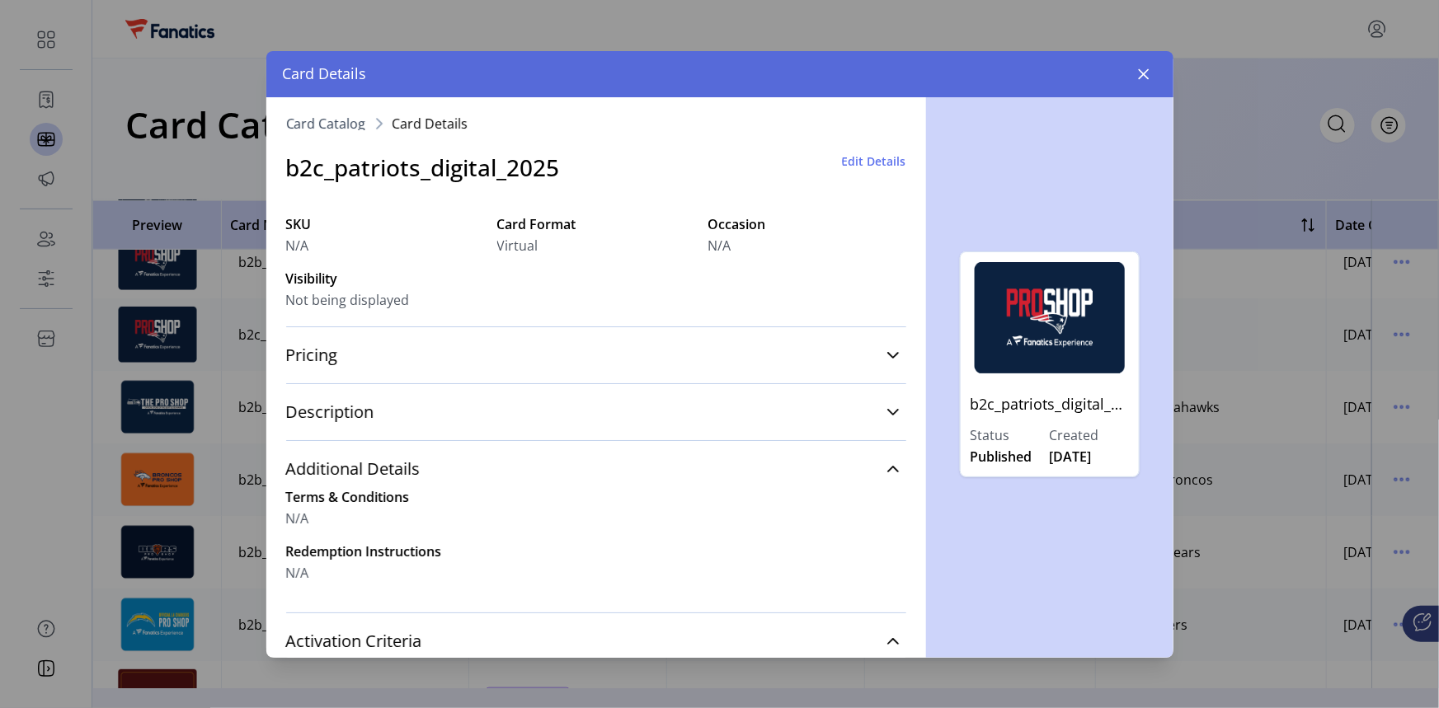
click at [1052, 403] on p "b2c_patriots_digital_2025" at bounding box center [1050, 404] width 158 height 42
click at [874, 157] on span "Edit Details" at bounding box center [874, 161] width 64 height 17
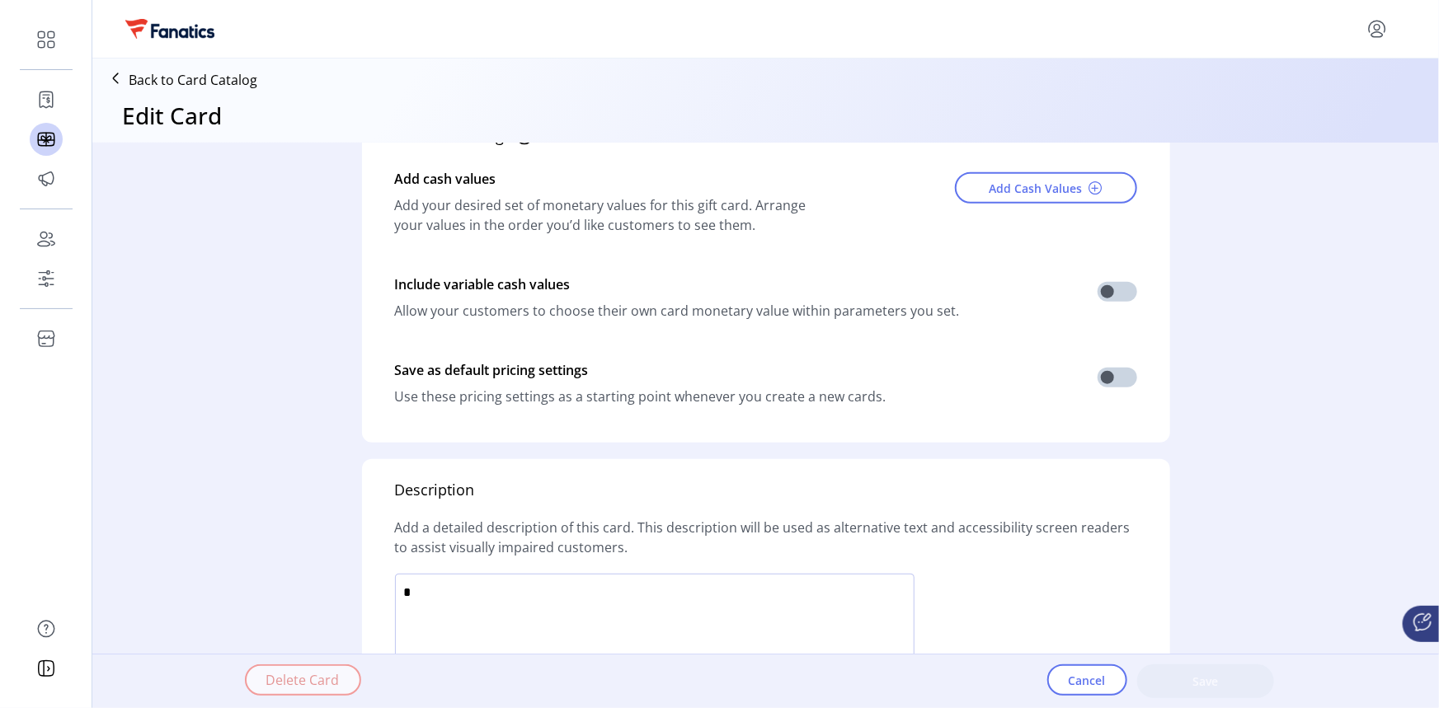
scroll to position [893, 0]
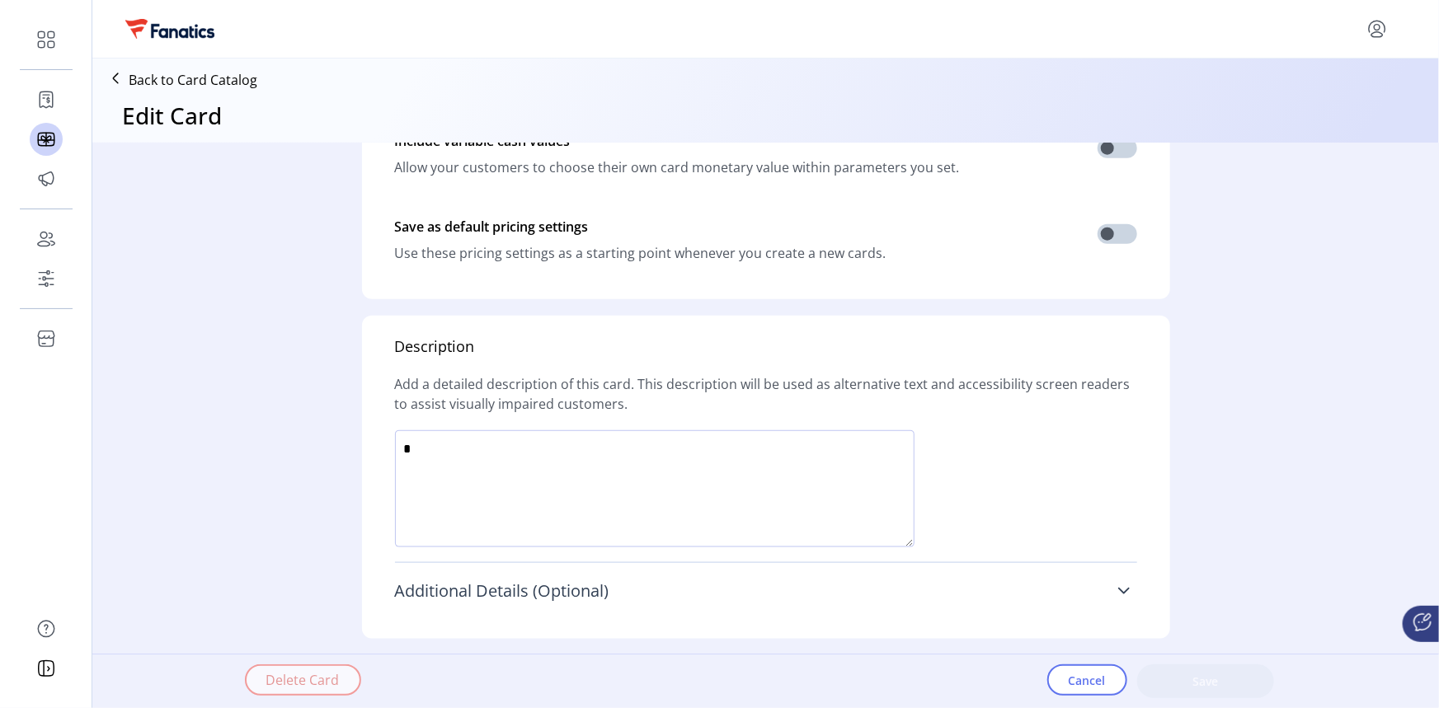
click at [1120, 587] on icon at bounding box center [1123, 591] width 13 height 13
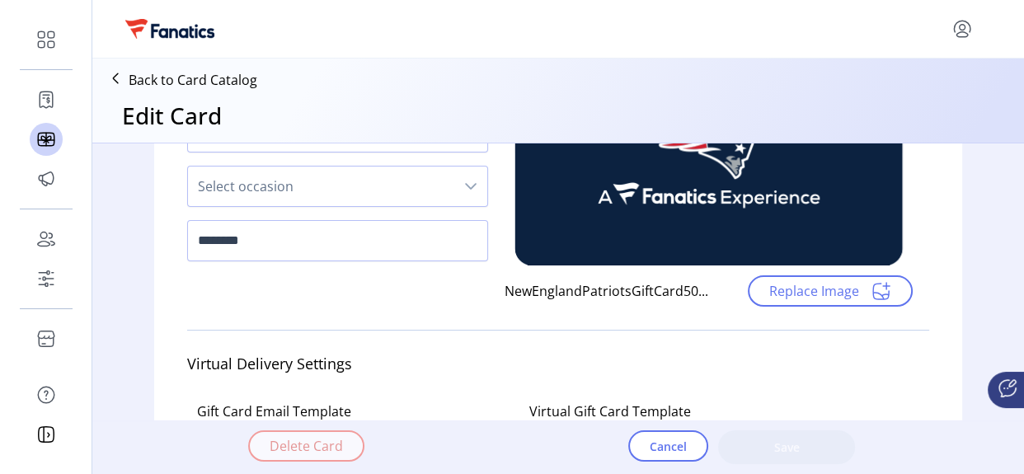
scroll to position [299, 0]
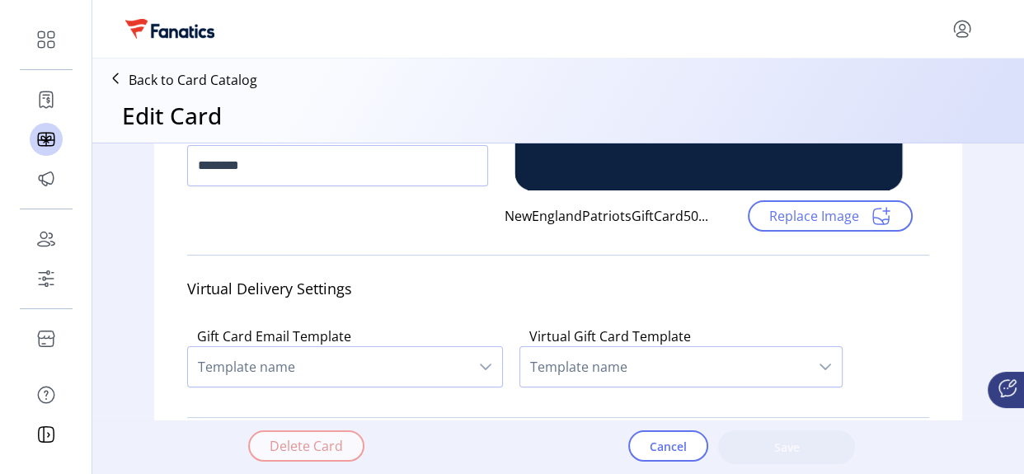
click at [109, 77] on icon at bounding box center [115, 78] width 26 height 26
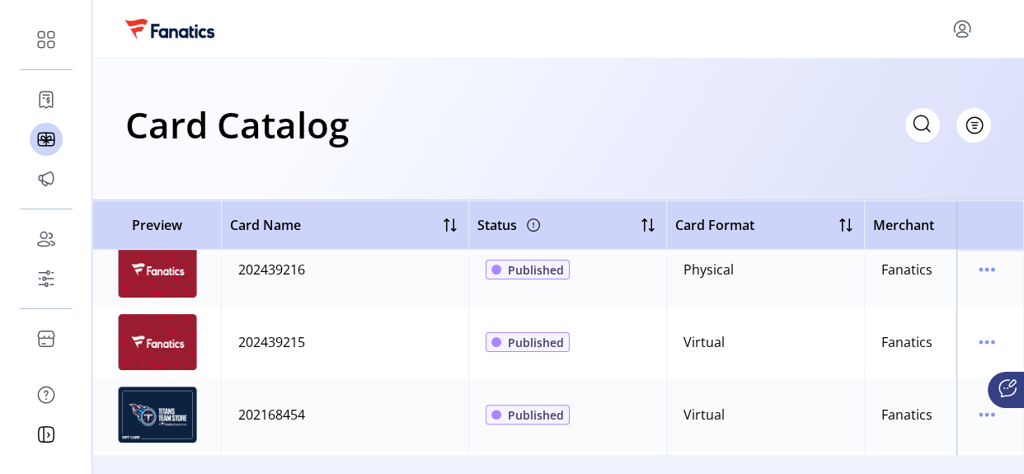
scroll to position [750, 0]
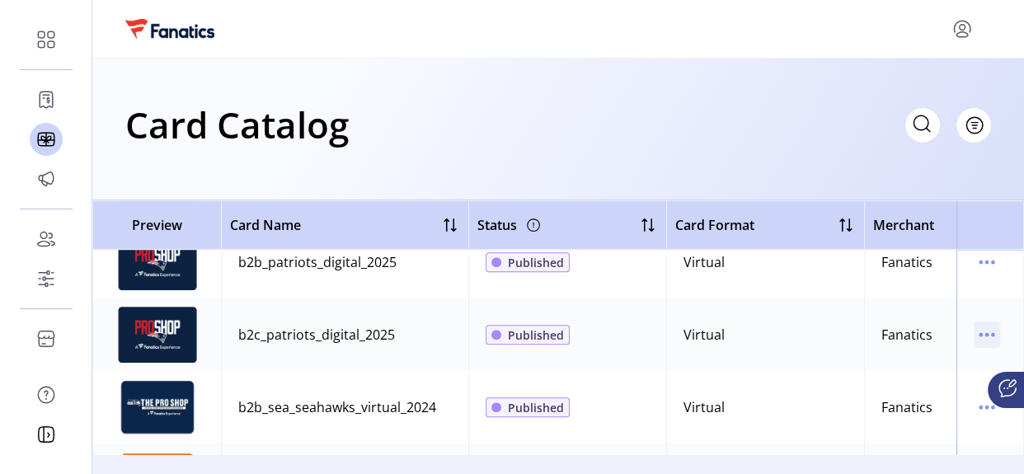
click at [979, 338] on icon "menu" at bounding box center [987, 335] width 26 height 26
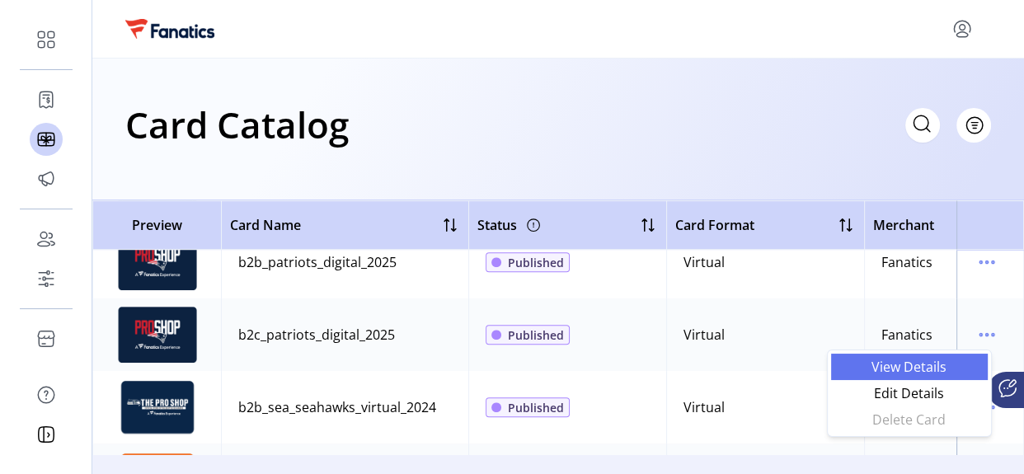
click at [929, 365] on span "View Details" at bounding box center [909, 366] width 137 height 13
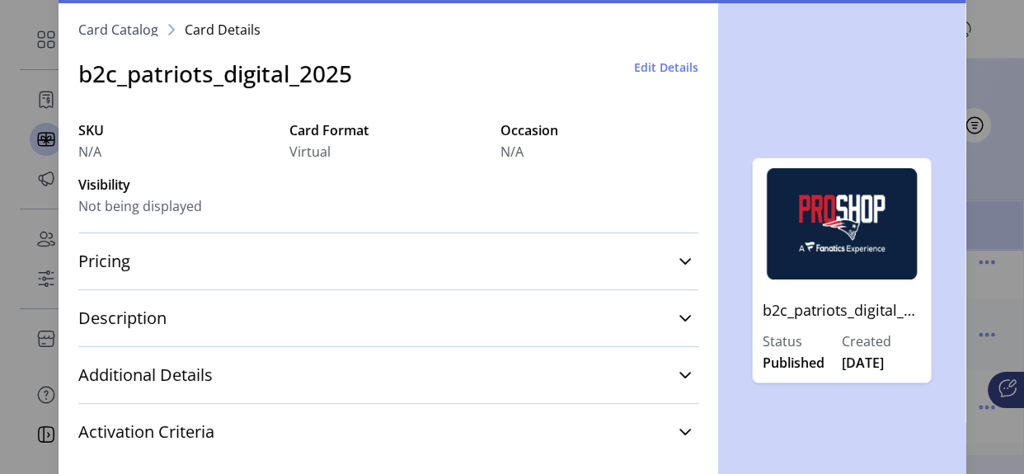
click at [656, 65] on span "Edit Details" at bounding box center [666, 67] width 64 height 17
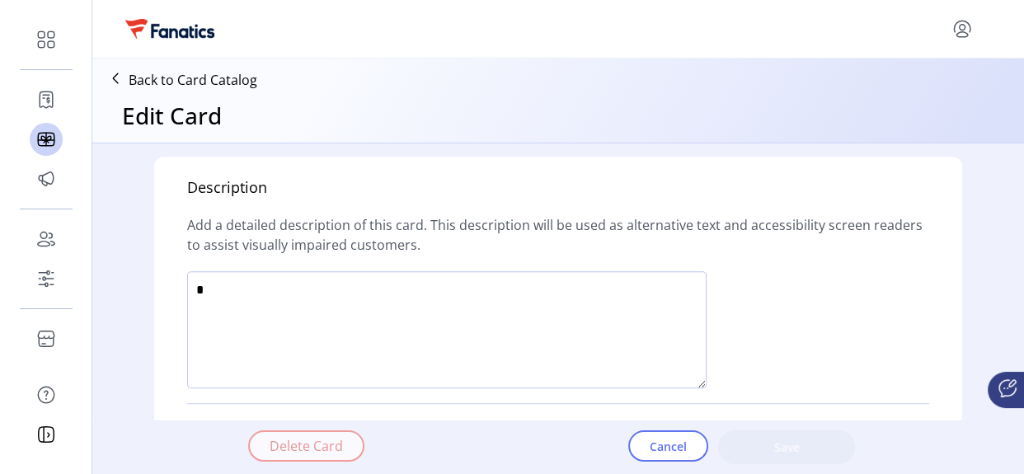
scroll to position [1127, 0]
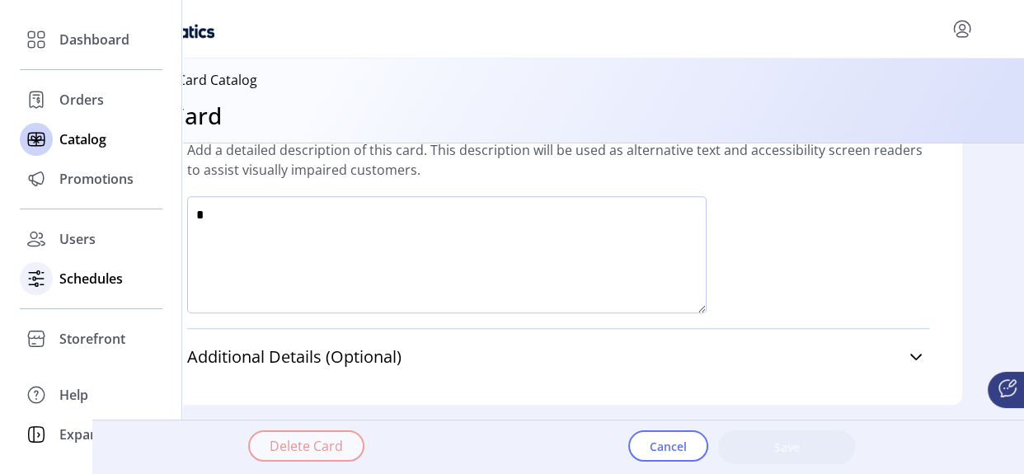
click at [83, 275] on span "Schedules" at bounding box center [91, 279] width 64 height 20
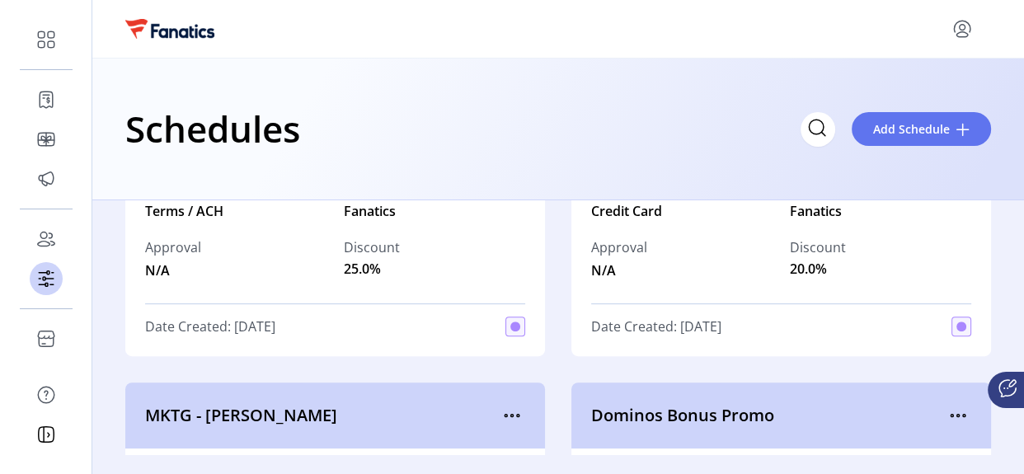
scroll to position [825, 0]
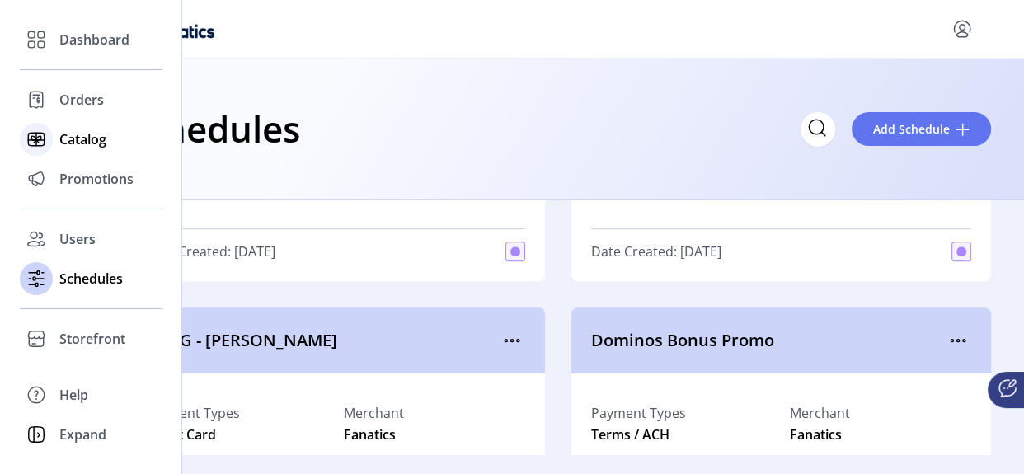
click at [96, 129] on span "Catalog" at bounding box center [82, 139] width 47 height 20
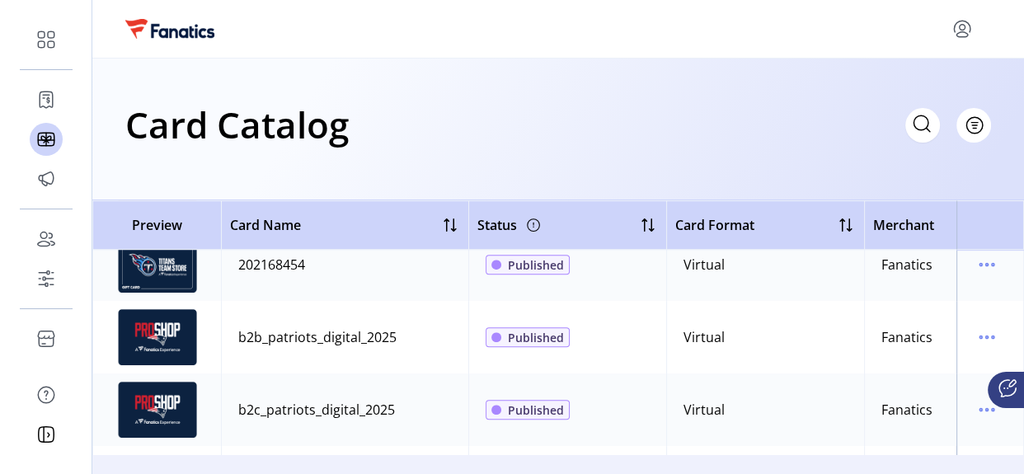
scroll to position [750, 0]
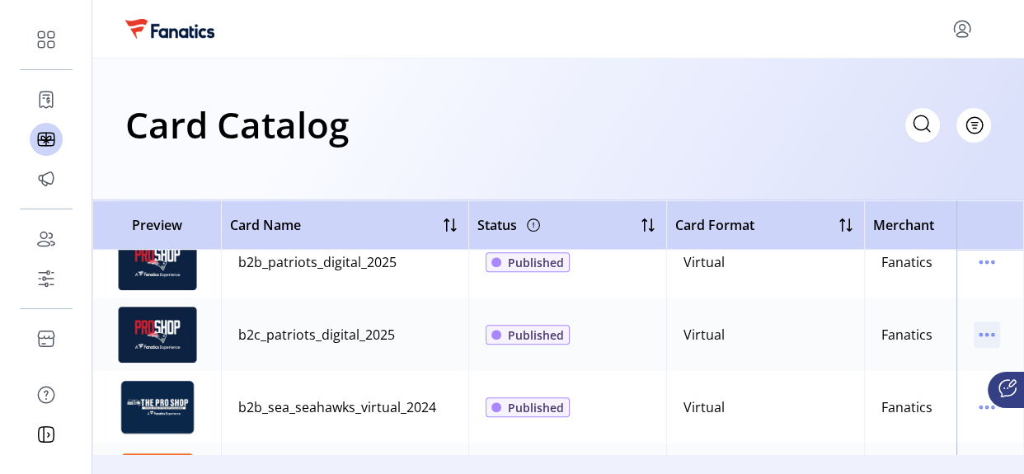
click at [977, 337] on icon "menu" at bounding box center [987, 335] width 26 height 26
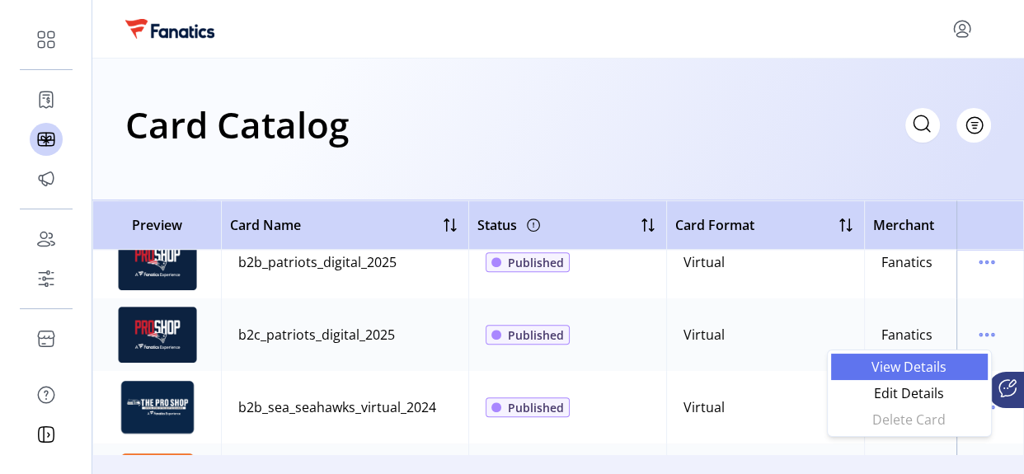
click at [882, 367] on span "View Details" at bounding box center [909, 366] width 137 height 13
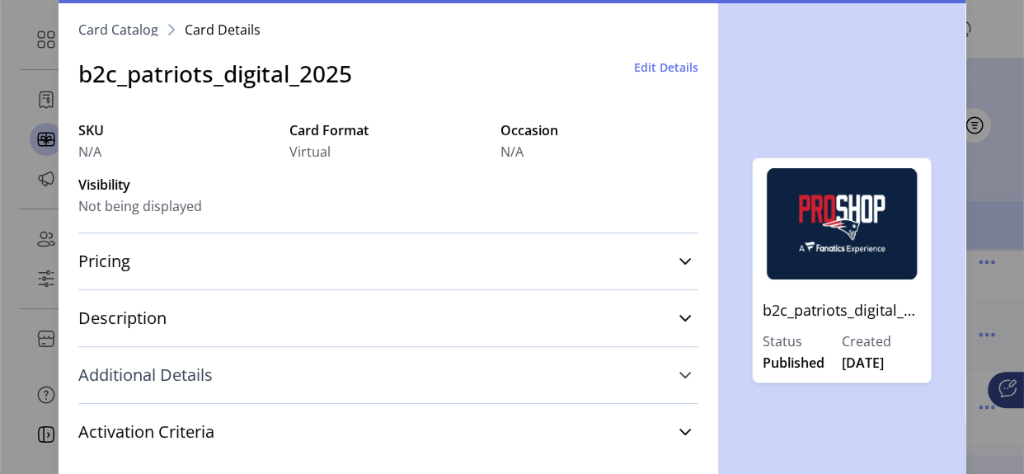
scroll to position [45, 0]
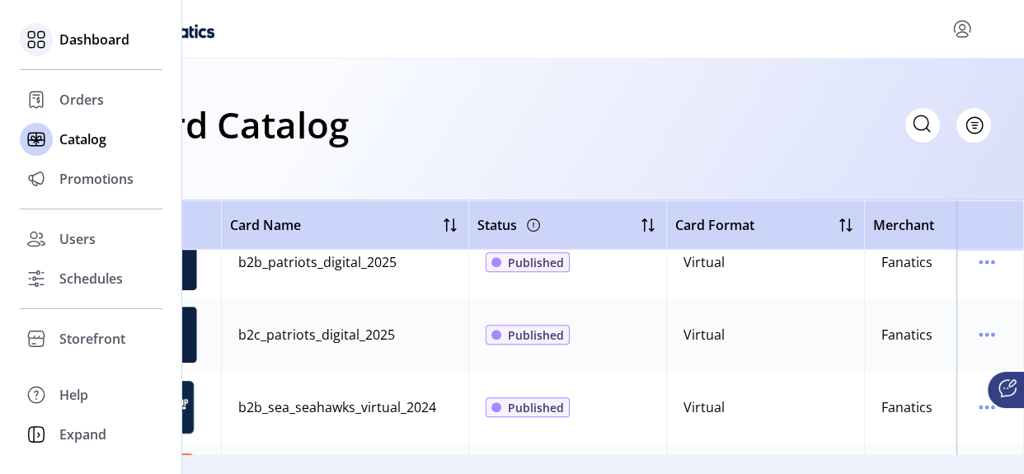
click at [90, 33] on span "Dashboard" at bounding box center [94, 40] width 70 height 20
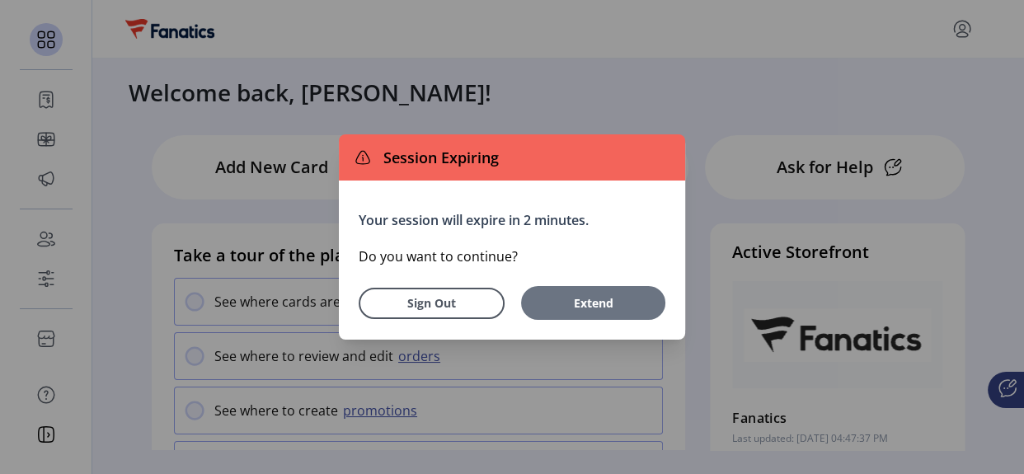
click at [614, 308] on span "Extend" at bounding box center [593, 302] width 128 height 17
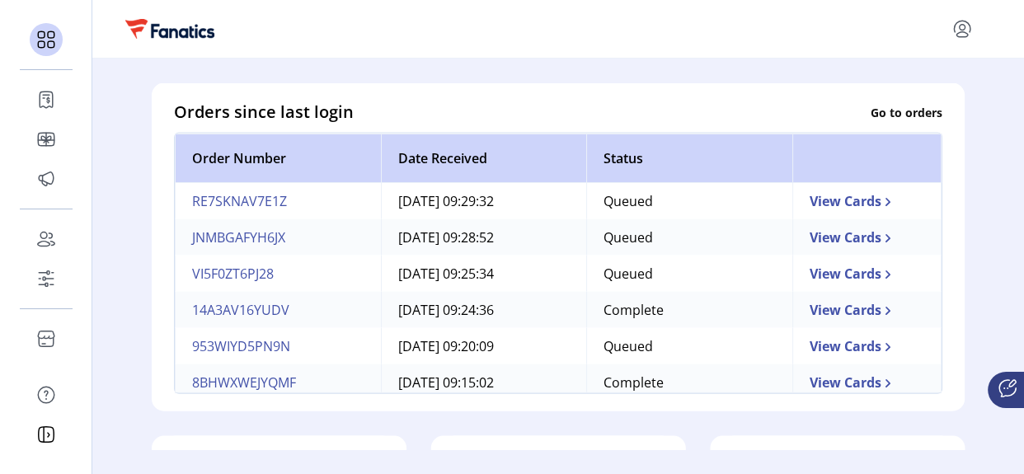
scroll to position [74, 0]
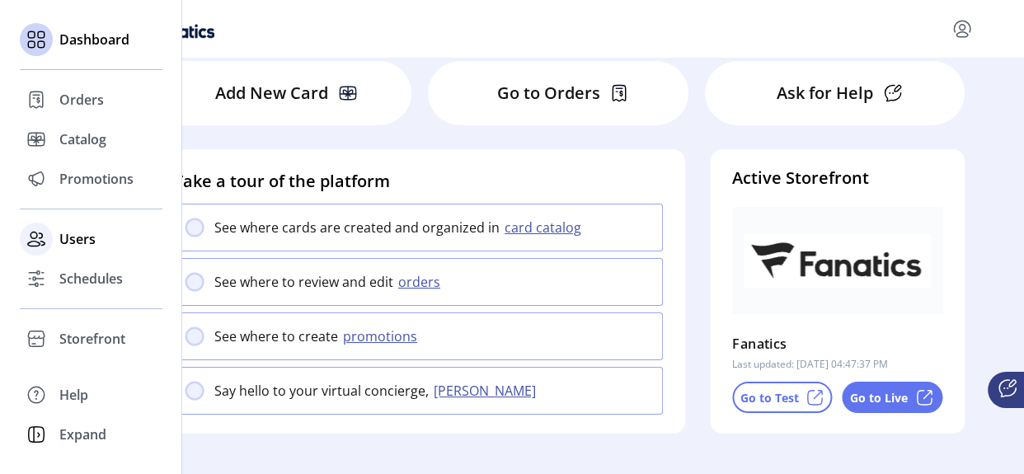
click at [83, 246] on span "Users" at bounding box center [77, 239] width 36 height 20
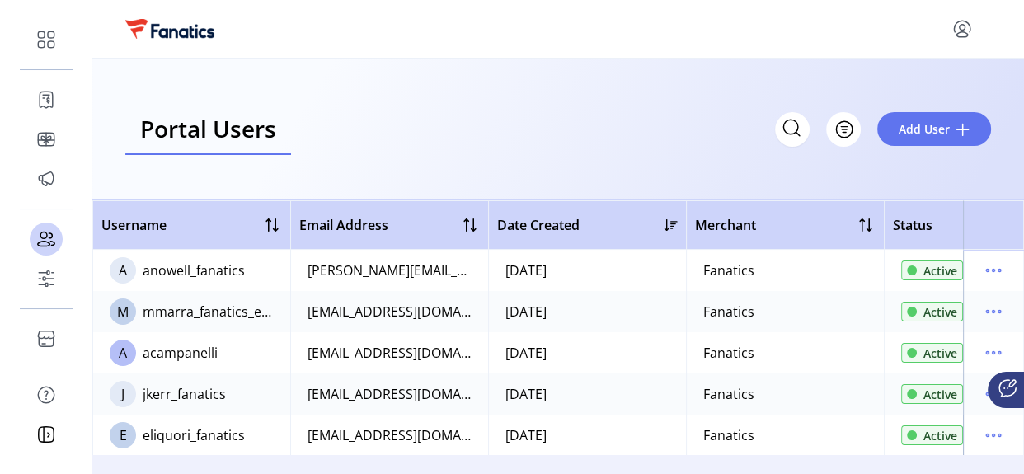
scroll to position [0, 126]
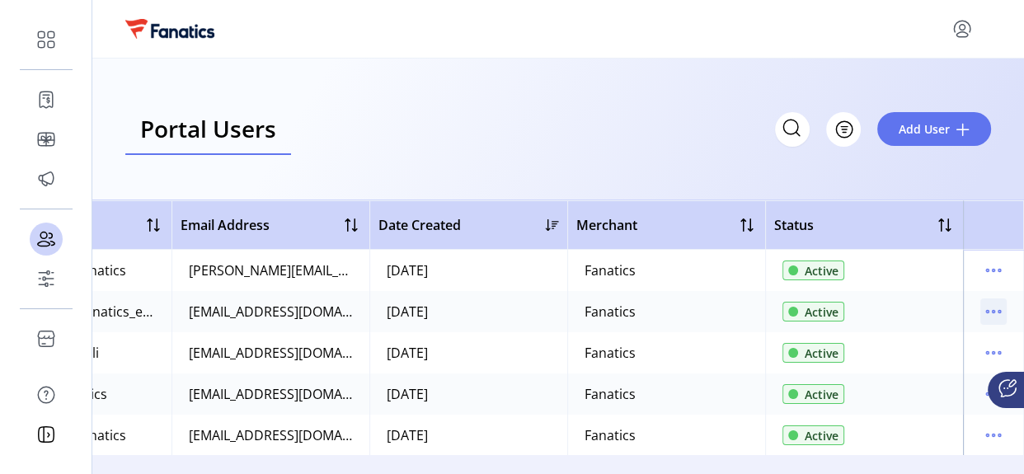
click at [990, 314] on icon "menu" at bounding box center [994, 312] width 26 height 26
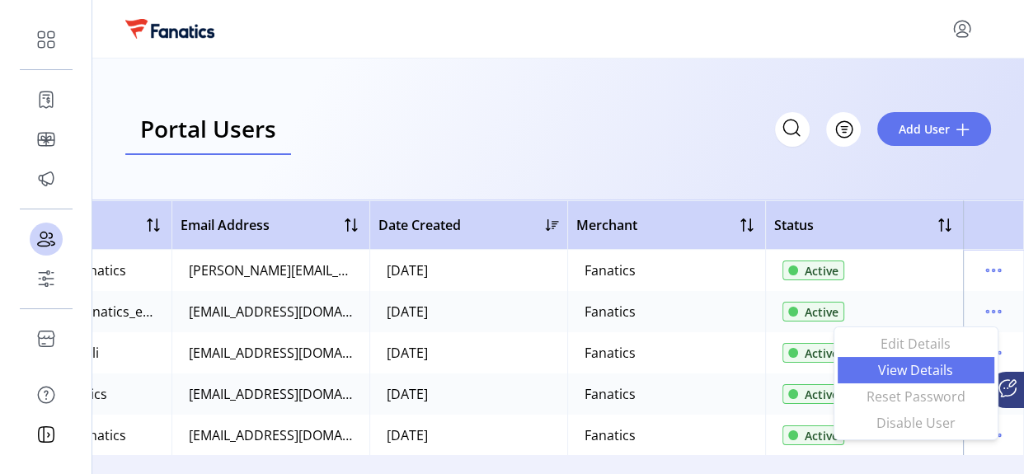
click at [909, 372] on span "View Details" at bounding box center [916, 370] width 137 height 13
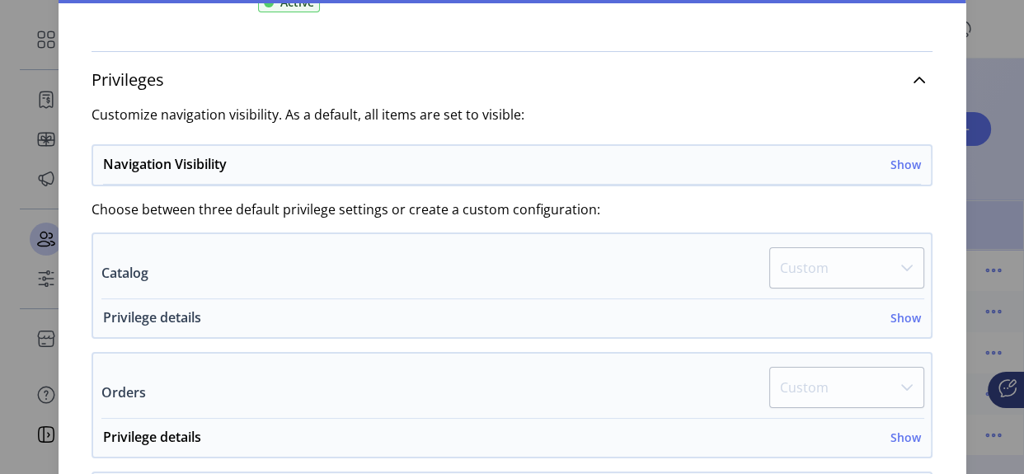
scroll to position [299, 0]
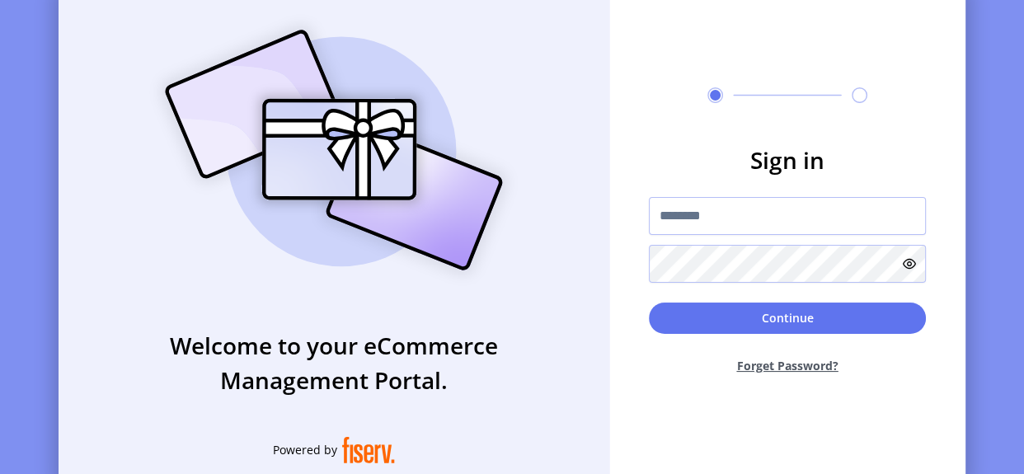
type input "**********"
